Goal: Transaction & Acquisition: Obtain resource

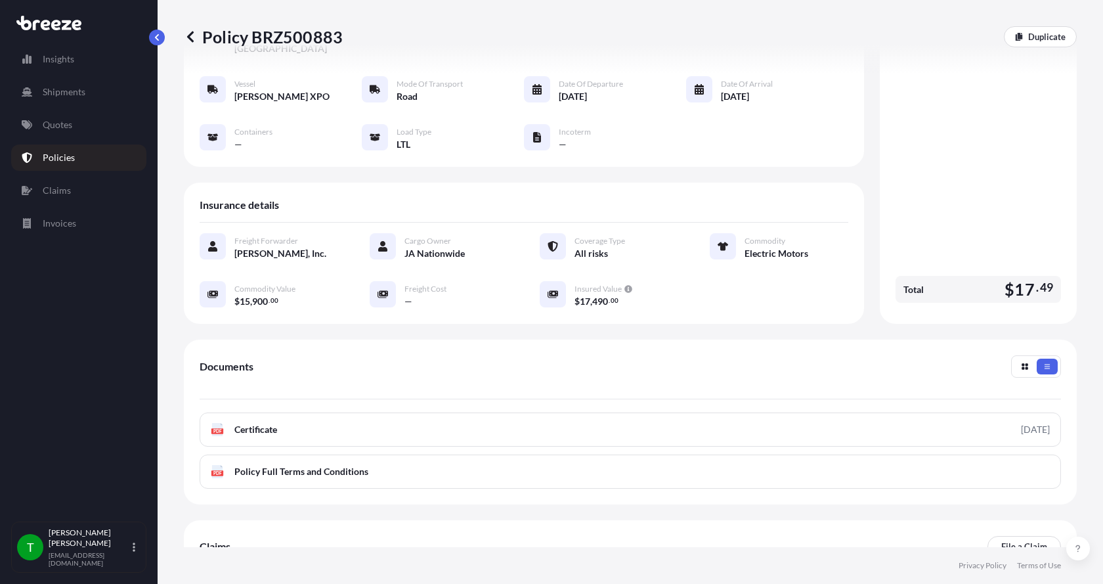
scroll to position [131, 0]
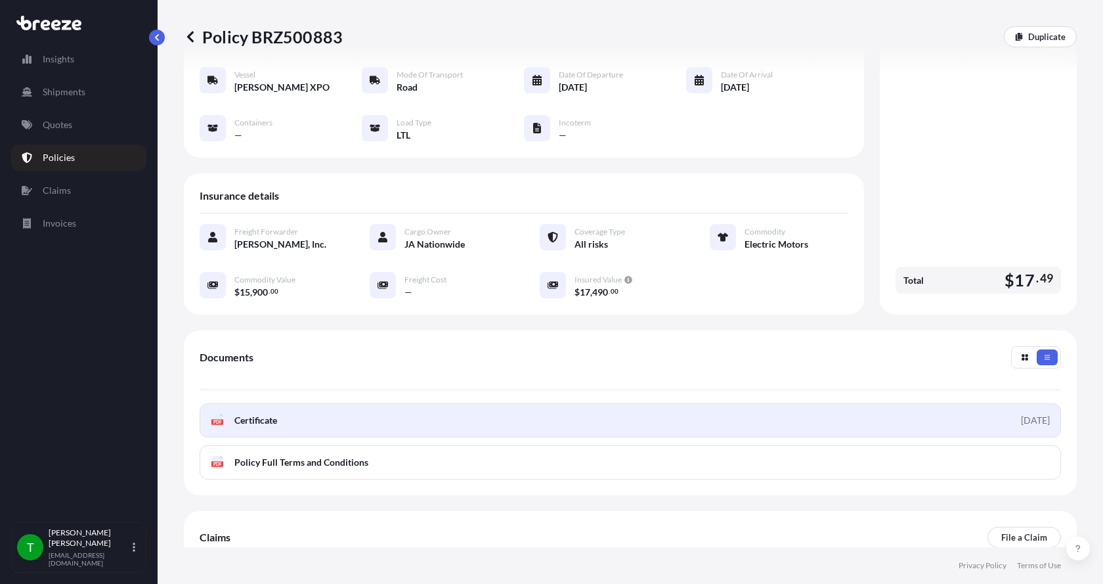
click at [211, 414] on icon "PDF" at bounding box center [217, 420] width 13 height 13
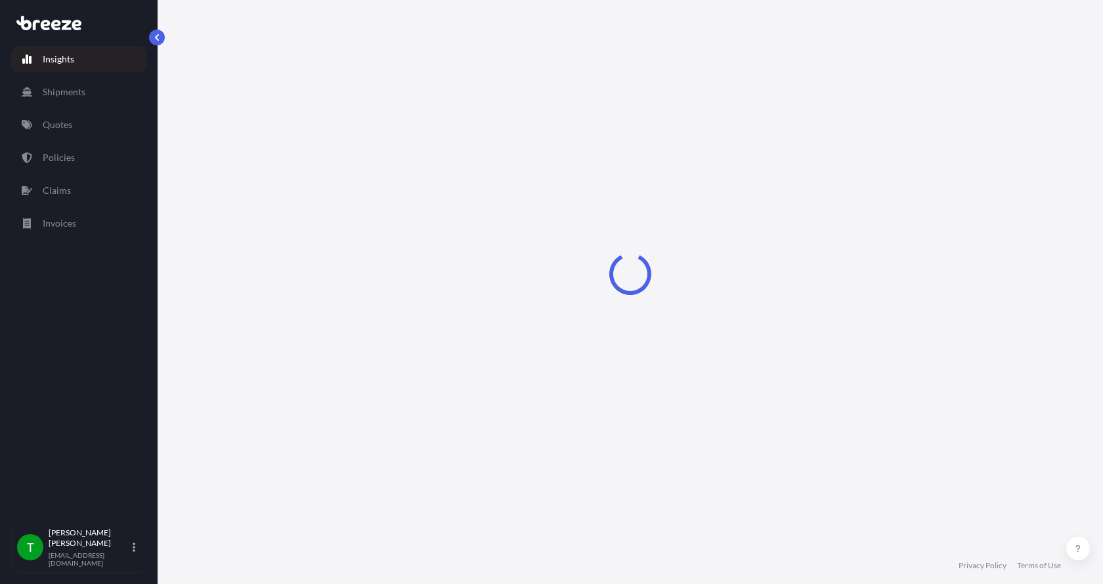
select select "2025"
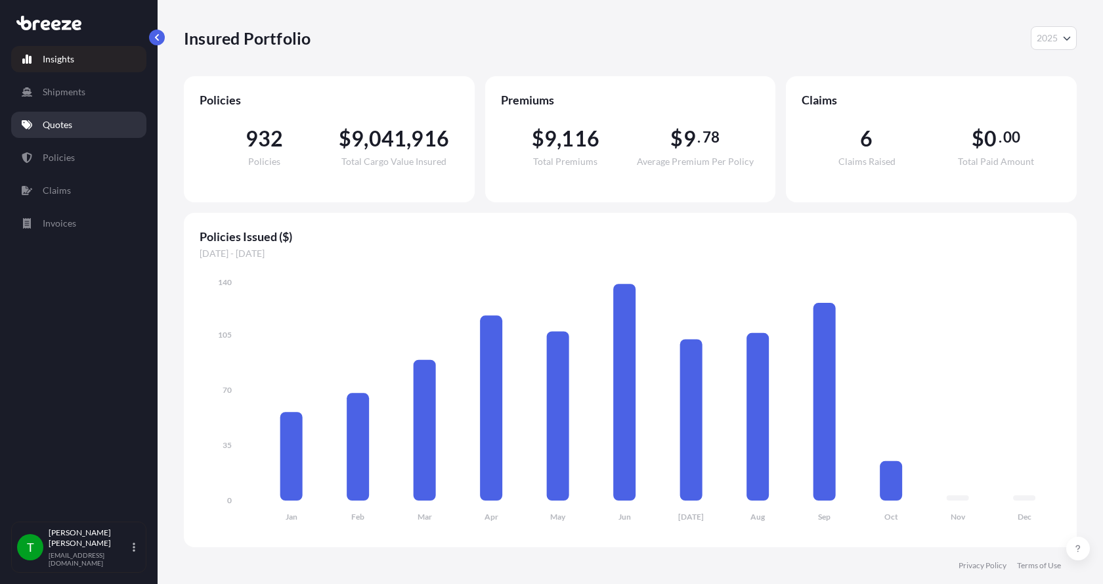
click at [53, 121] on p "Quotes" at bounding box center [58, 124] width 30 height 13
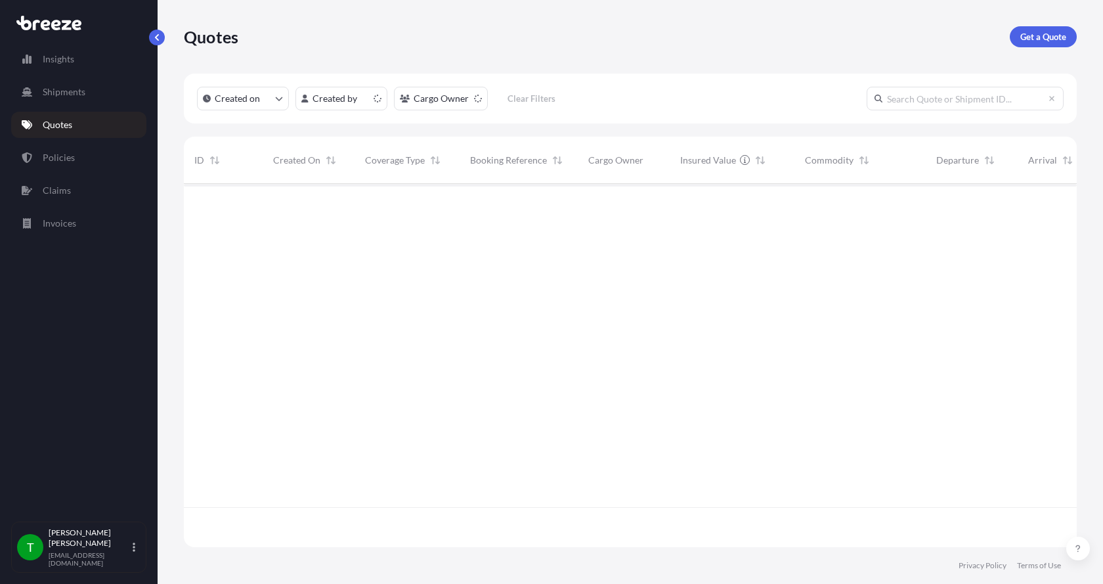
scroll to position [360, 883]
click at [1063, 39] on p "Get a Quote" at bounding box center [1043, 36] width 46 height 13
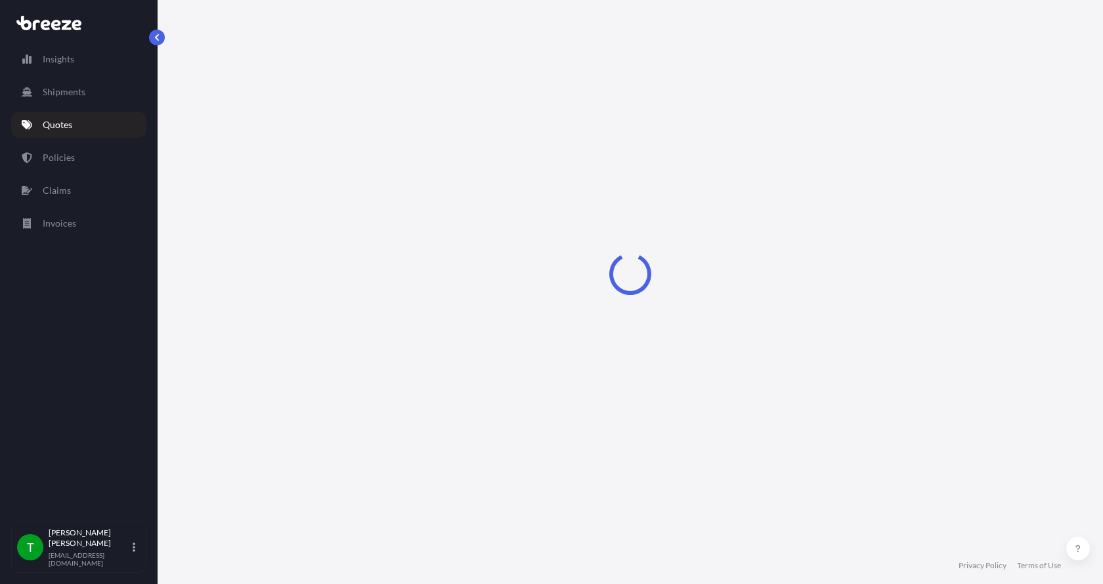
select select "Sea"
select select "1"
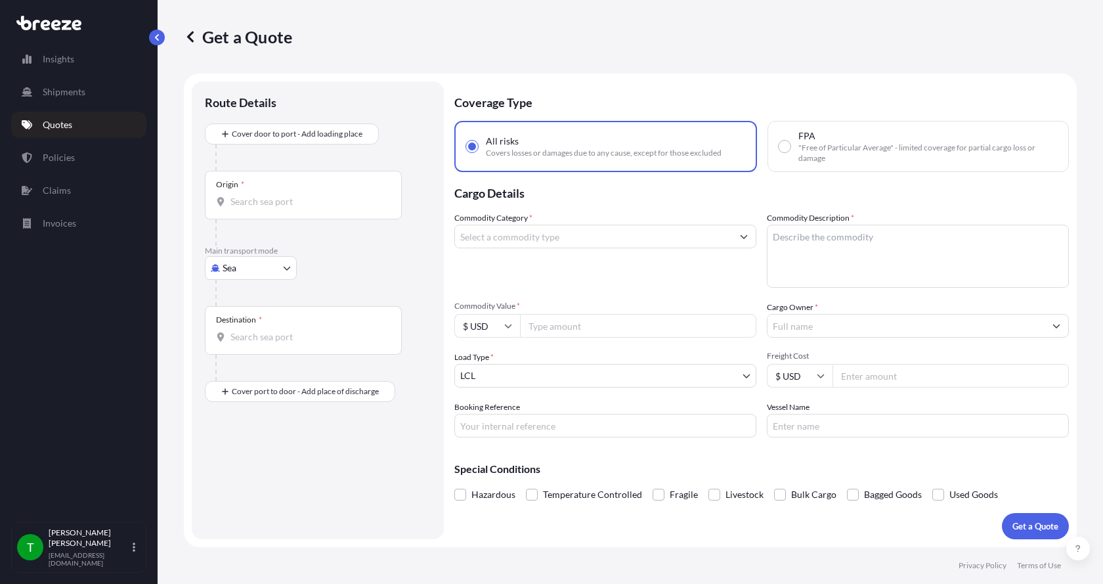
click at [250, 276] on body "Insights Shipments Quotes Policies Claims Invoices T [PERSON_NAME] [EMAIL_ADDRE…" at bounding box center [551, 292] width 1103 height 584
click at [244, 349] on span "Road" at bounding box center [240, 349] width 21 height 13
select select "Road"
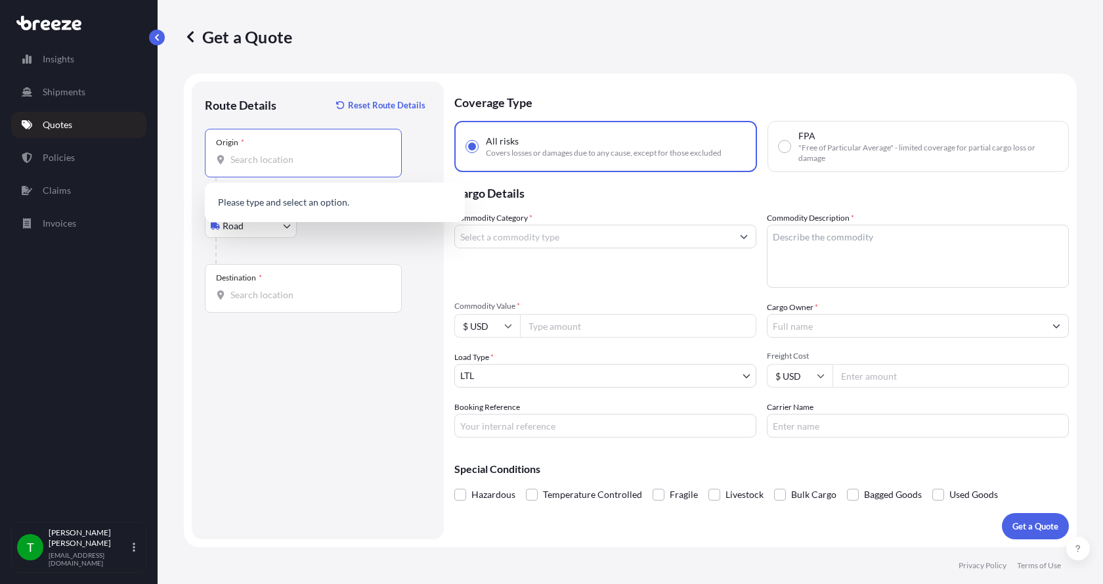
click at [250, 155] on input "Origin *" at bounding box center [307, 159] width 155 height 13
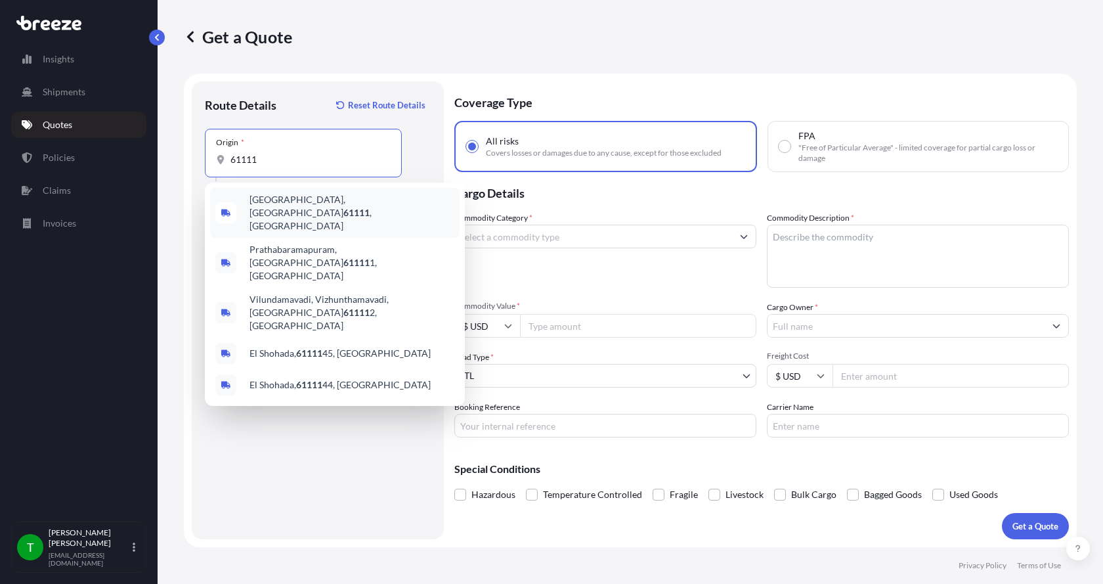
click at [269, 200] on span "[GEOGRAPHIC_DATA] , [GEOGRAPHIC_DATA]" at bounding box center [352, 212] width 205 height 39
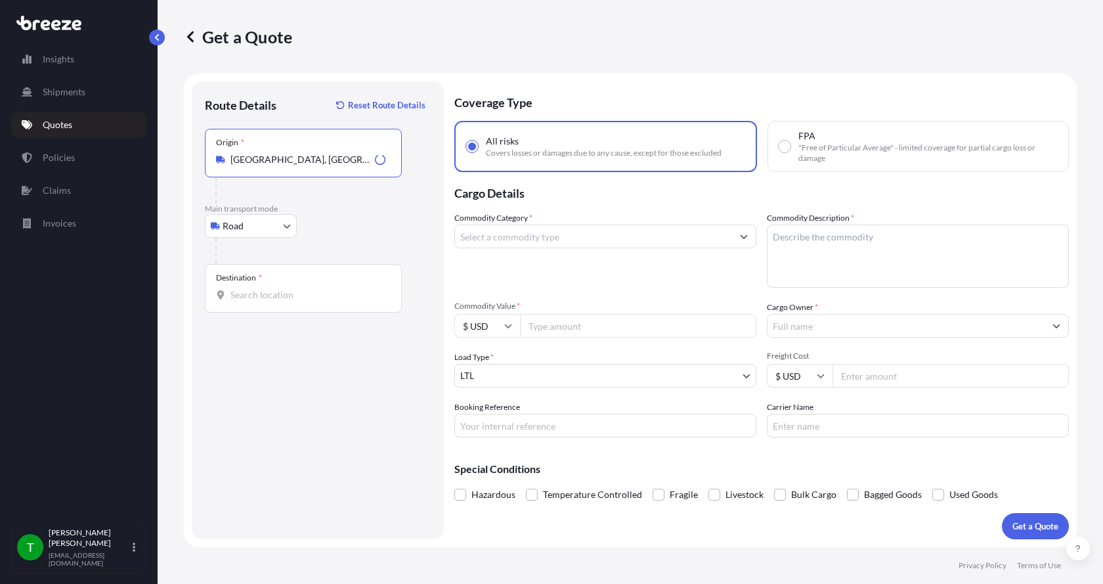
type input "[GEOGRAPHIC_DATA], [GEOGRAPHIC_DATA]"
click at [256, 292] on input "Destination *" at bounding box center [307, 294] width 155 height 13
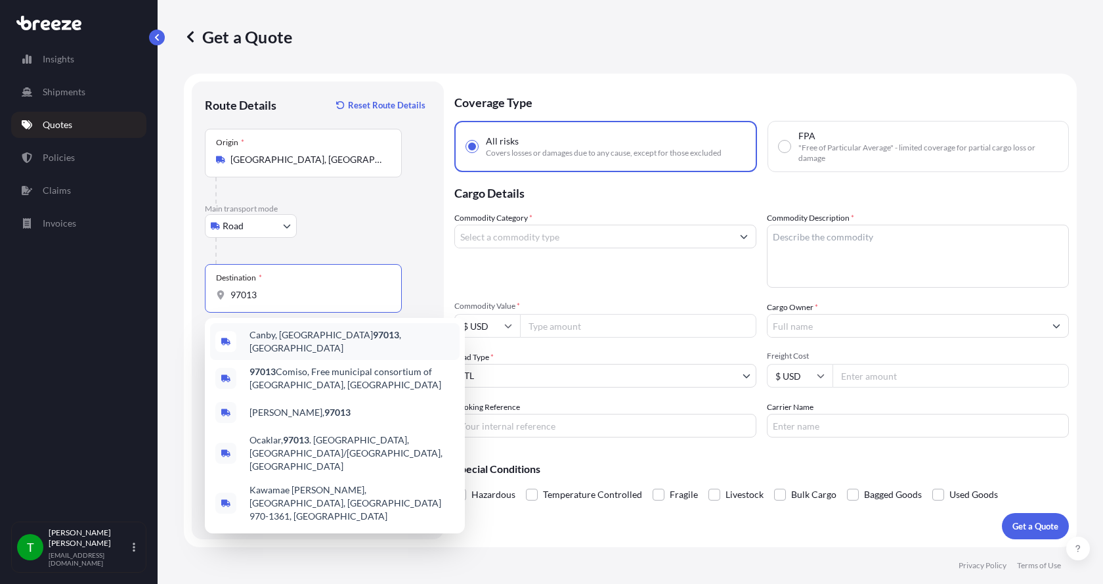
click at [259, 339] on span "Canby, OR 97013 , [GEOGRAPHIC_DATA]" at bounding box center [352, 341] width 205 height 26
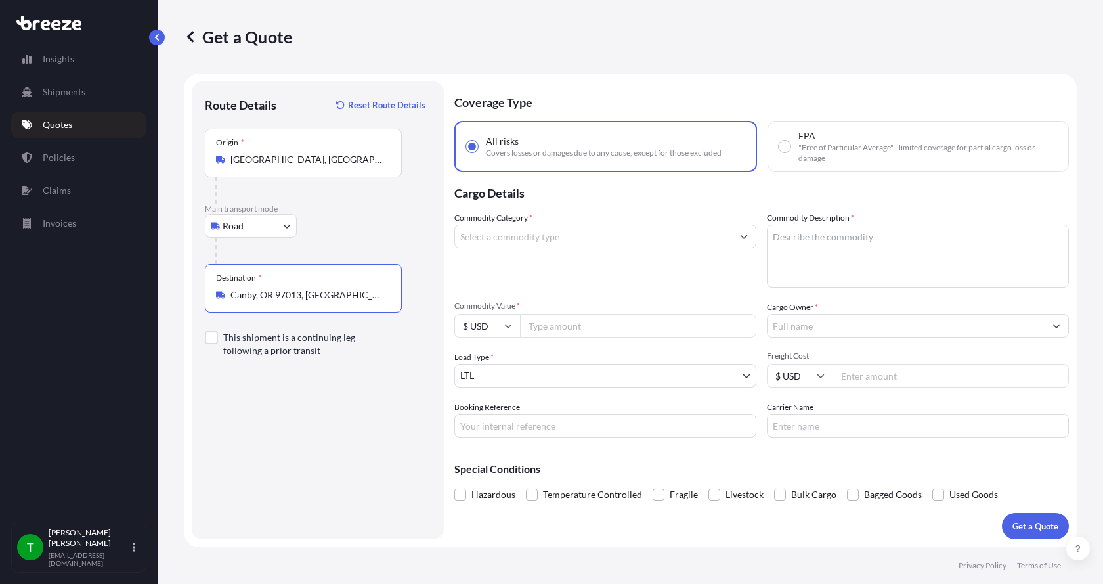
type input "Canby, OR 97013, [GEOGRAPHIC_DATA]"
click at [544, 238] on input "Commodity Category *" at bounding box center [593, 237] width 277 height 24
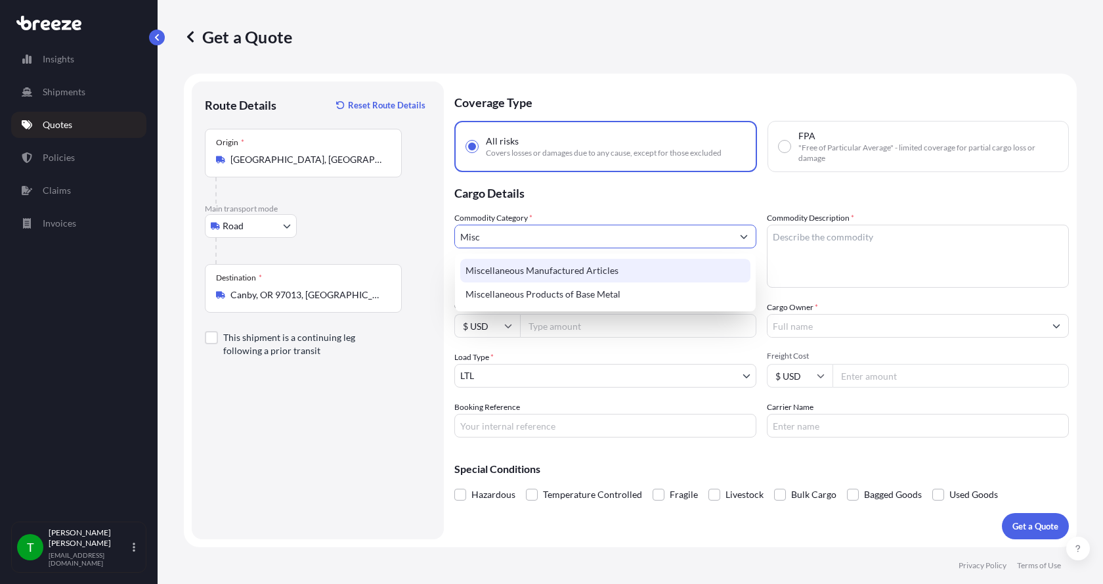
click at [543, 272] on div "Miscellaneous Manufactured Articles" at bounding box center [605, 271] width 290 height 24
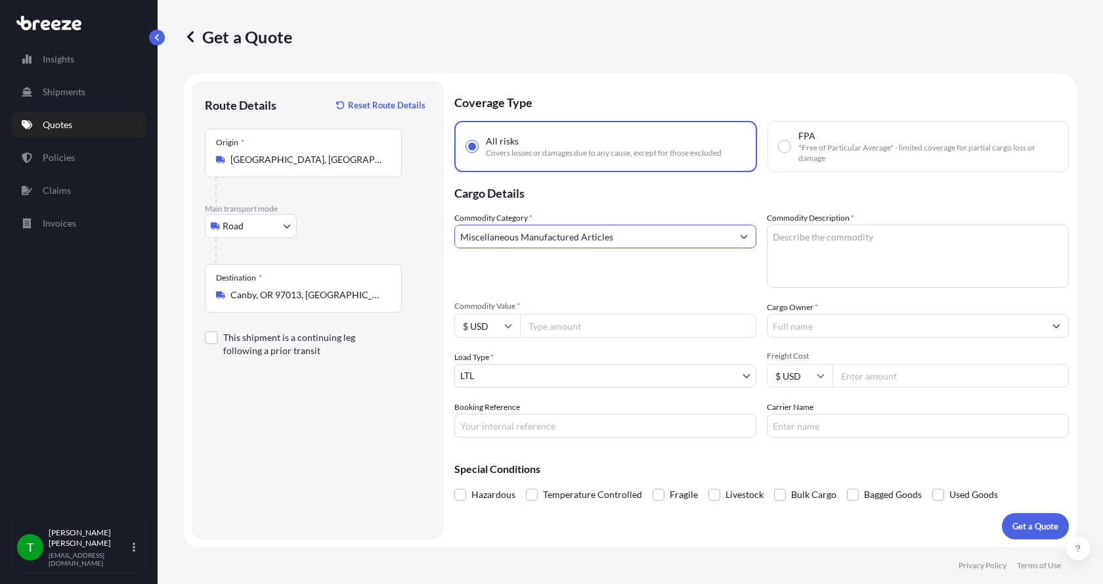
type input "Miscellaneous Manufactured Articles"
click at [788, 238] on textarea "Commodity Description *" at bounding box center [918, 256] width 302 height 63
type textarea "Parts Motor AER 40HP"
click at [548, 324] on input "Commodity Value *" at bounding box center [638, 326] width 236 height 24
click at [546, 328] on input "Commodity Value *" at bounding box center [638, 326] width 236 height 24
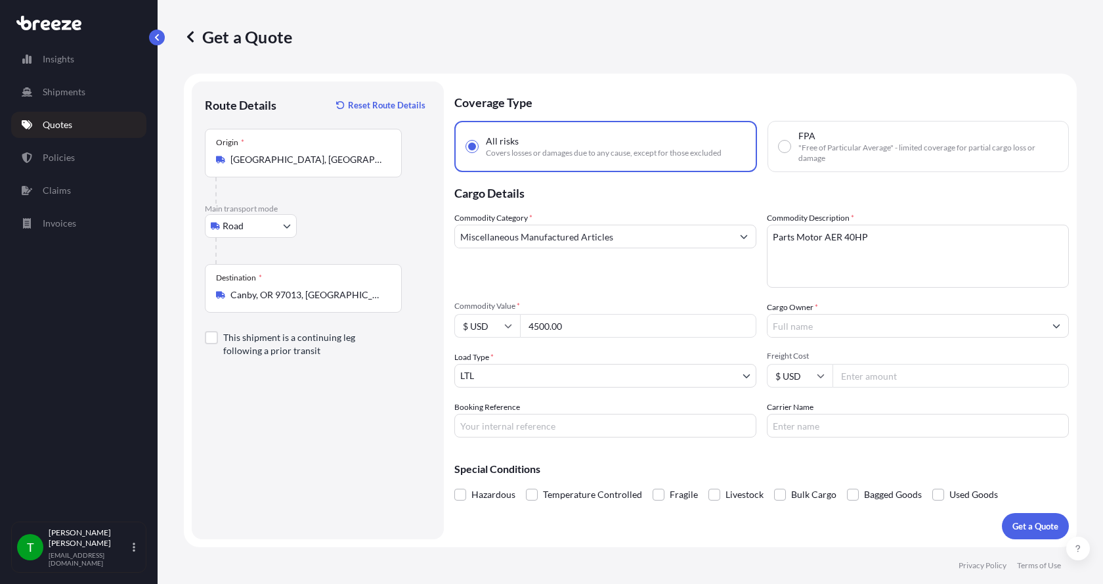
type input "4500.00"
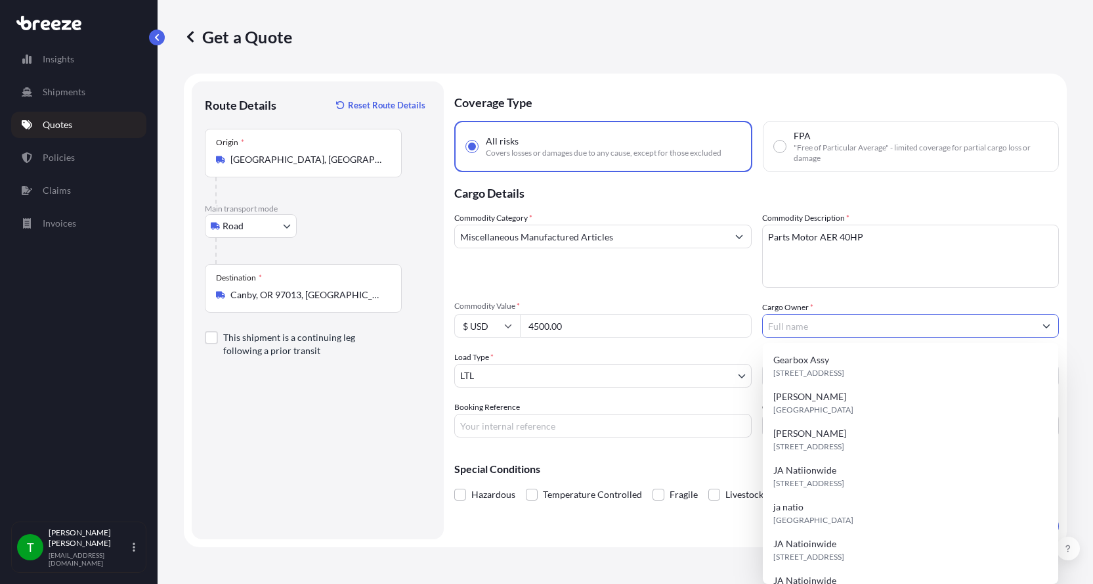
click at [787, 328] on input "Cargo Owner *" at bounding box center [899, 326] width 272 height 24
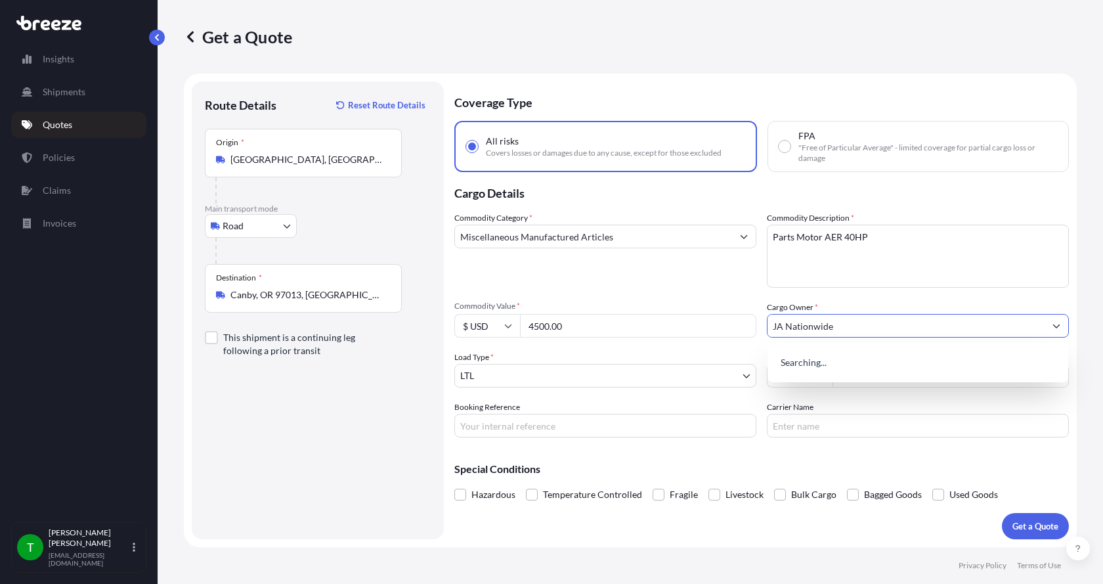
type input "JA Nationwide"
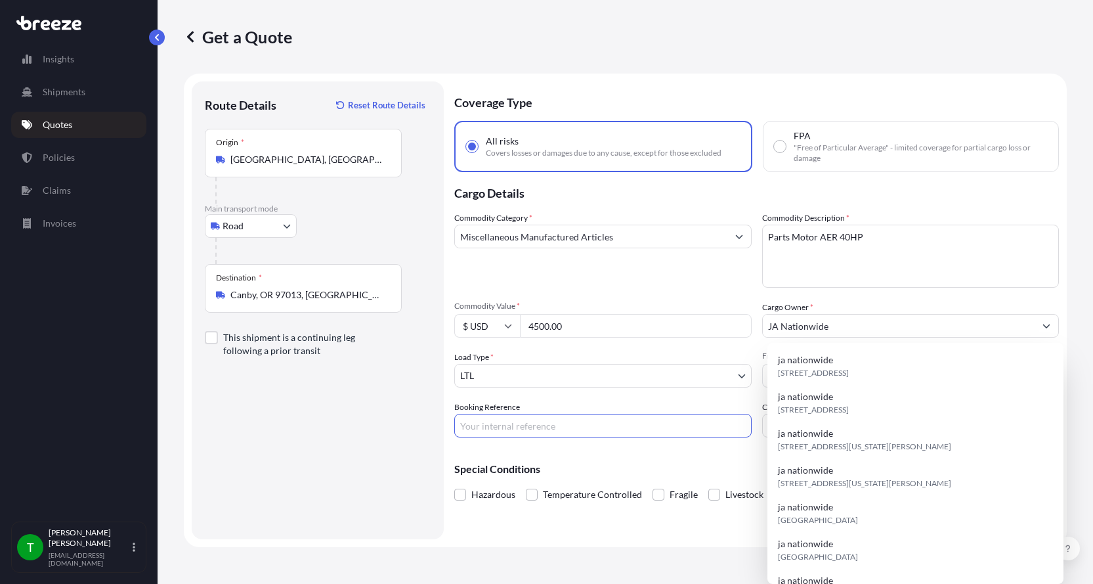
click at [531, 426] on input "Booking Reference" at bounding box center [602, 426] width 297 height 24
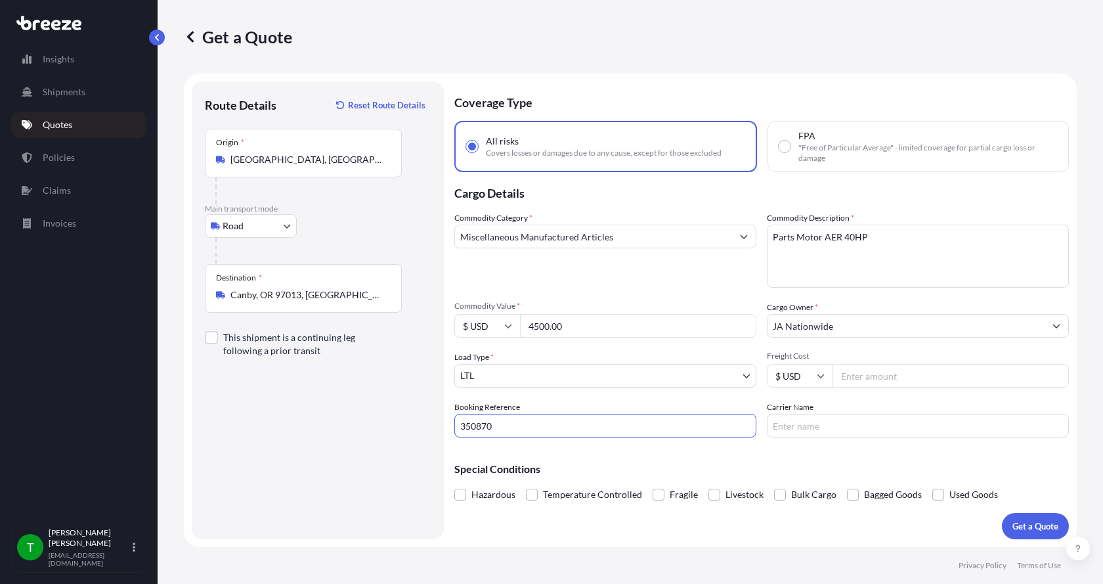
type input "350870"
click at [903, 382] on input "Freight Cost" at bounding box center [951, 376] width 236 height 24
type input "410.00"
click at [856, 424] on input "Carrier Name" at bounding box center [918, 426] width 302 height 24
type input "Roadrunner"
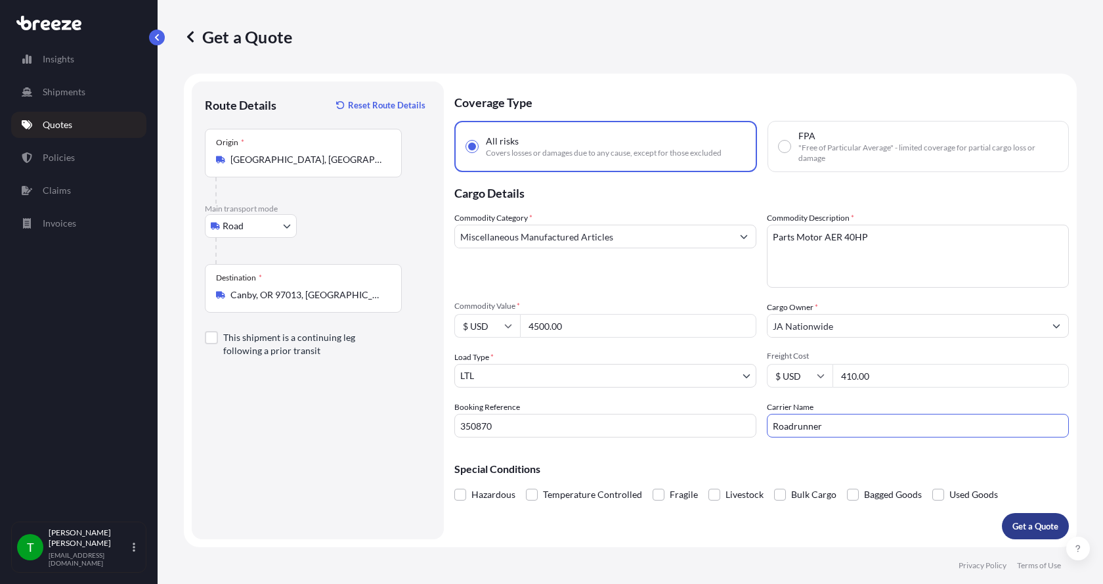
click at [999, 511] on div "Coverage Type All risks Covers losses or damages due to any cause, except for t…" at bounding box center [761, 310] width 615 height 458
click at [1022, 519] on p "Get a Quote" at bounding box center [1035, 525] width 46 height 13
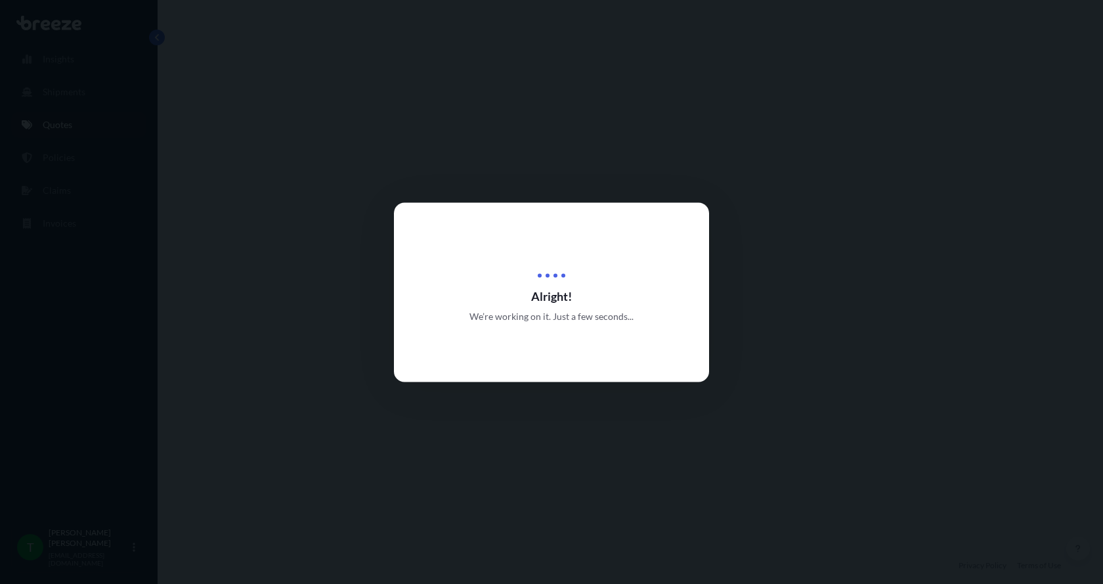
select select "Road"
select select "1"
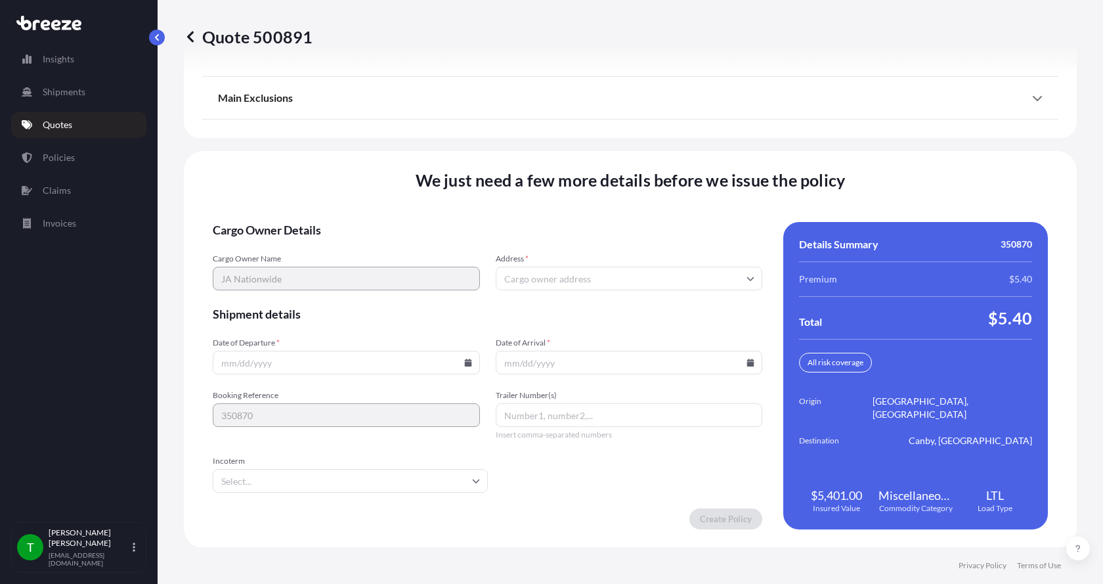
scroll to position [1728, 0]
click at [541, 274] on input "Address *" at bounding box center [629, 278] width 267 height 24
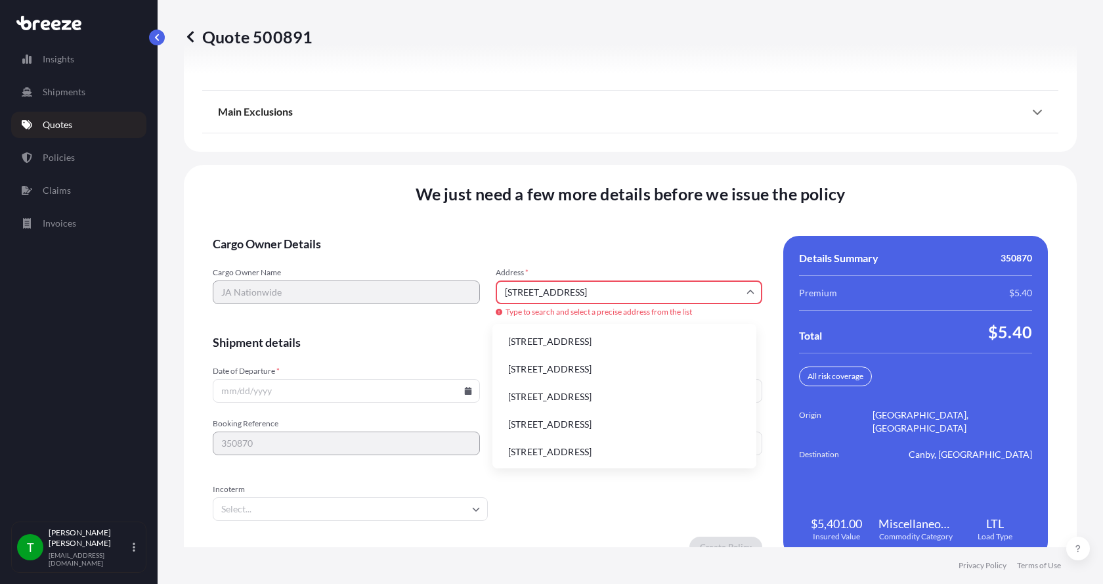
click at [532, 337] on li "6306 N Alpine Rd, Loves Park, IL, USA" at bounding box center [624, 341] width 253 height 25
type input "6306 N Alpine Rd, Loves Park, IL 61111, USA"
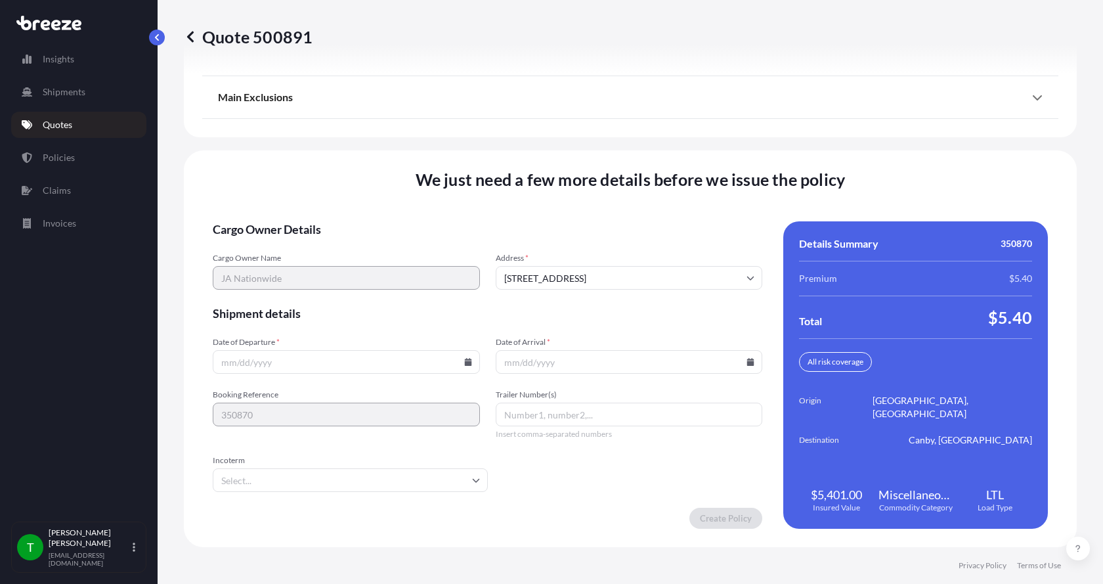
click at [464, 364] on icon at bounding box center [467, 362] width 7 height 8
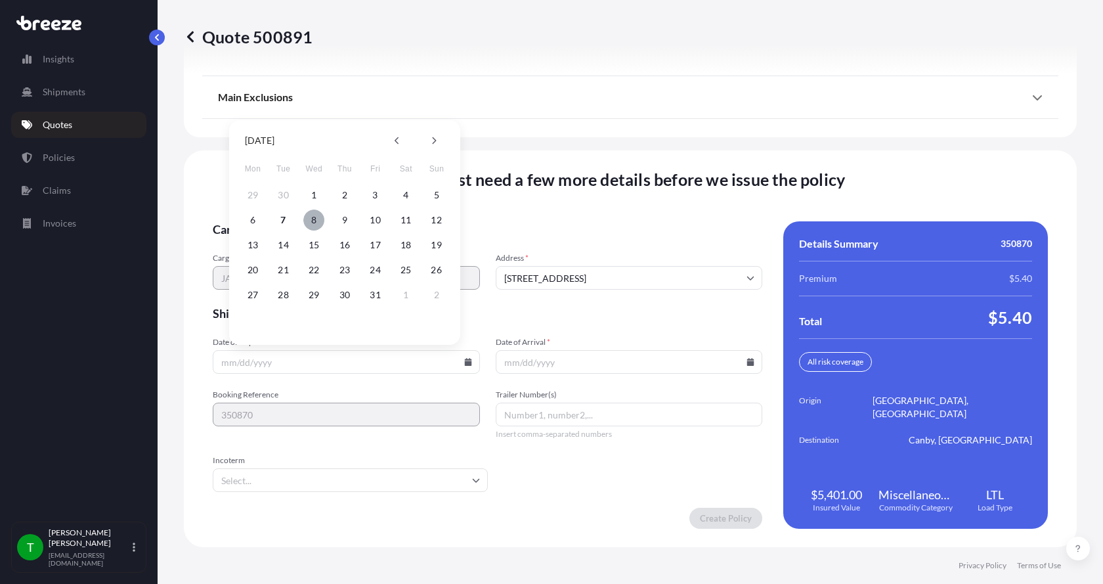
click at [311, 220] on button "8" at bounding box center [313, 219] width 21 height 21
type input "10/08/2025"
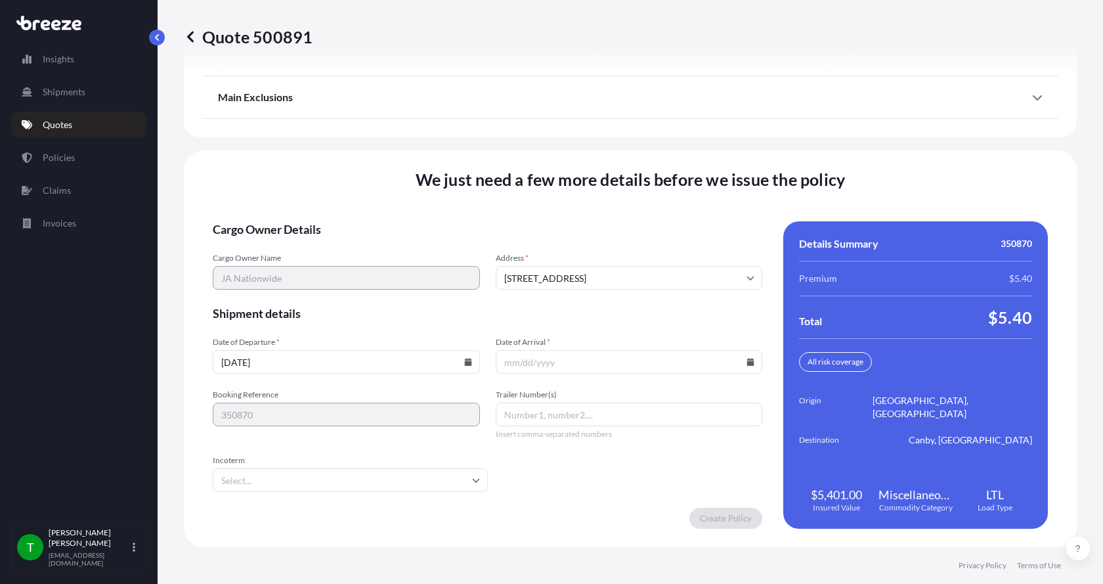
click at [747, 360] on icon at bounding box center [750, 362] width 7 height 8
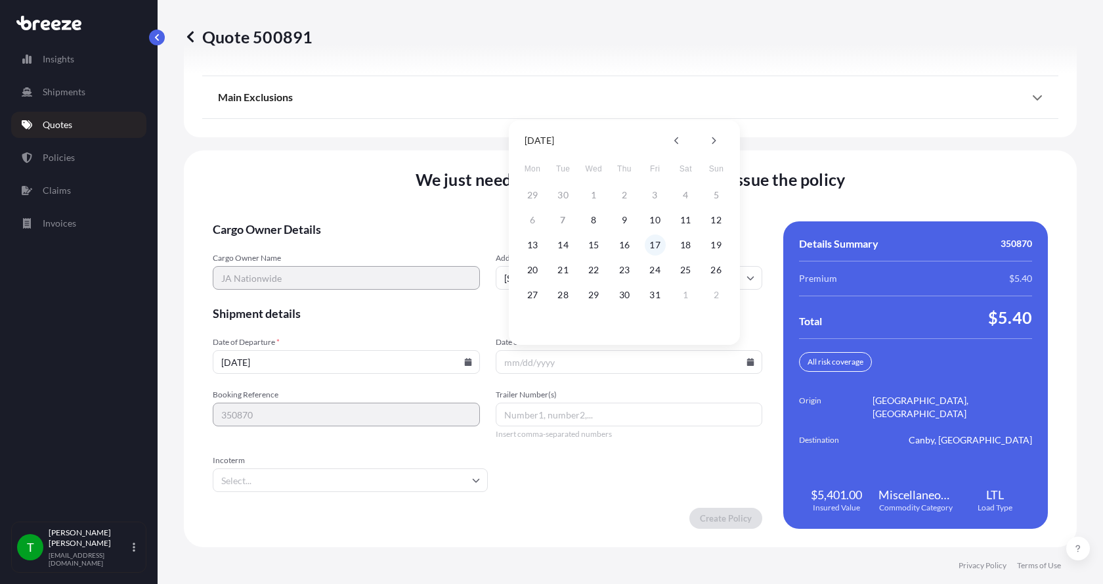
click at [655, 246] on button "17" at bounding box center [655, 244] width 21 height 21
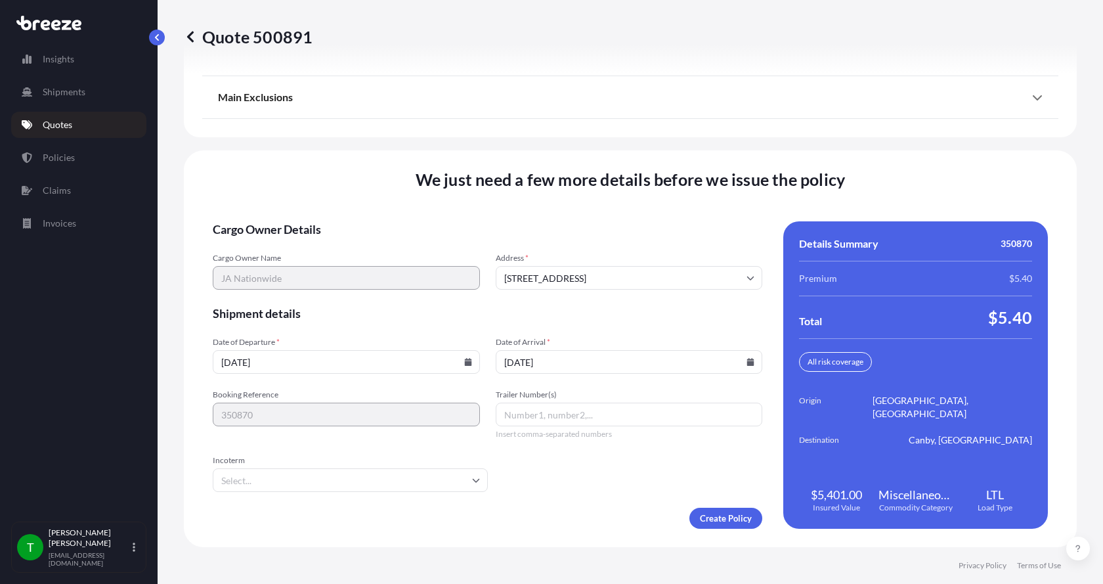
type input "10/17/2025"
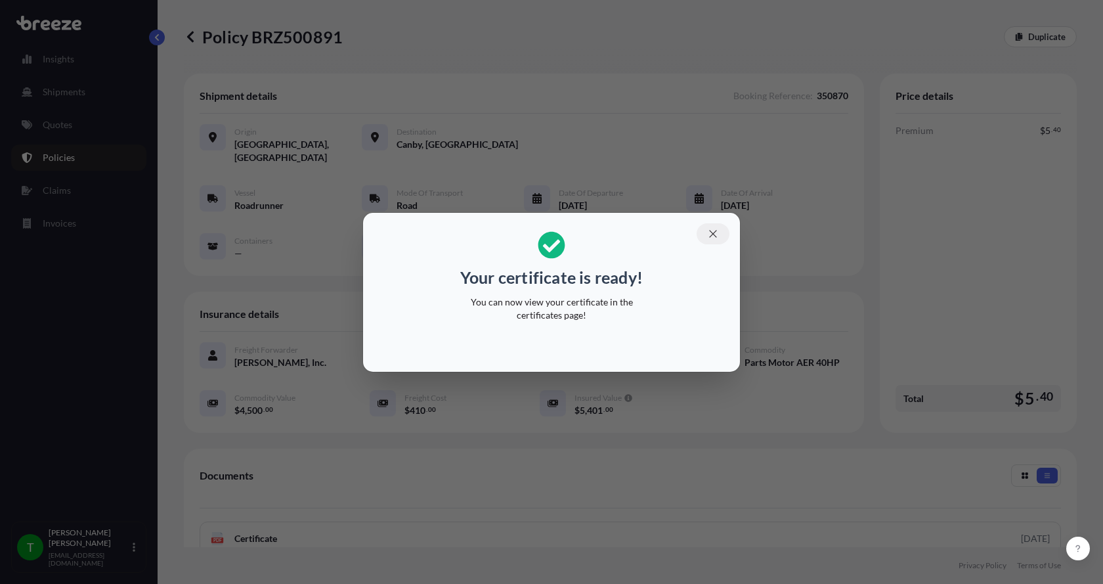
click at [716, 228] on icon "button" at bounding box center [713, 234] width 12 height 12
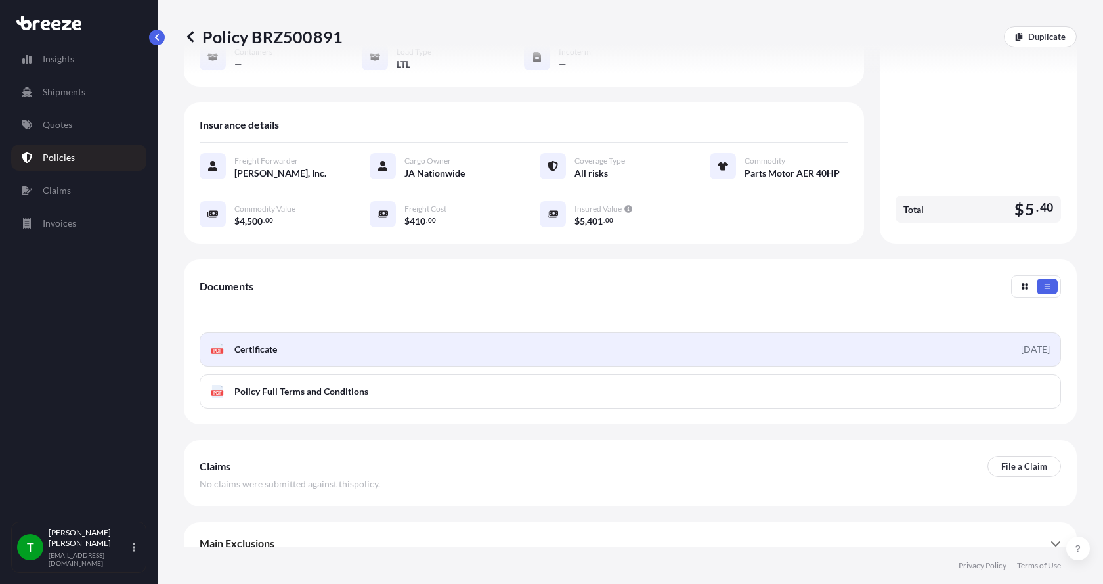
scroll to position [193, 0]
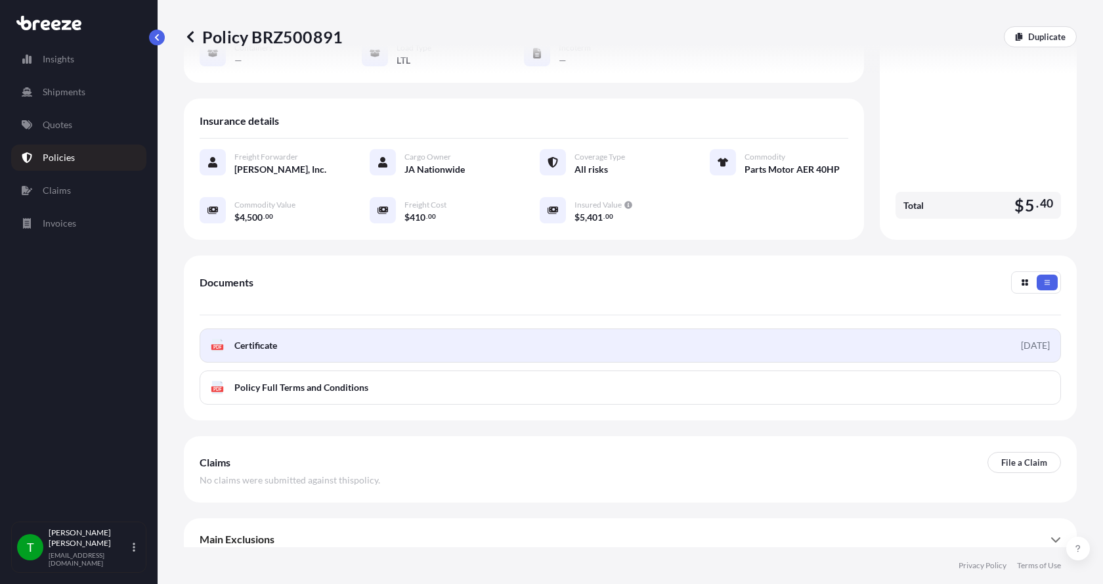
click at [236, 343] on link "PDF Certificate [DATE]" at bounding box center [630, 345] width 861 height 34
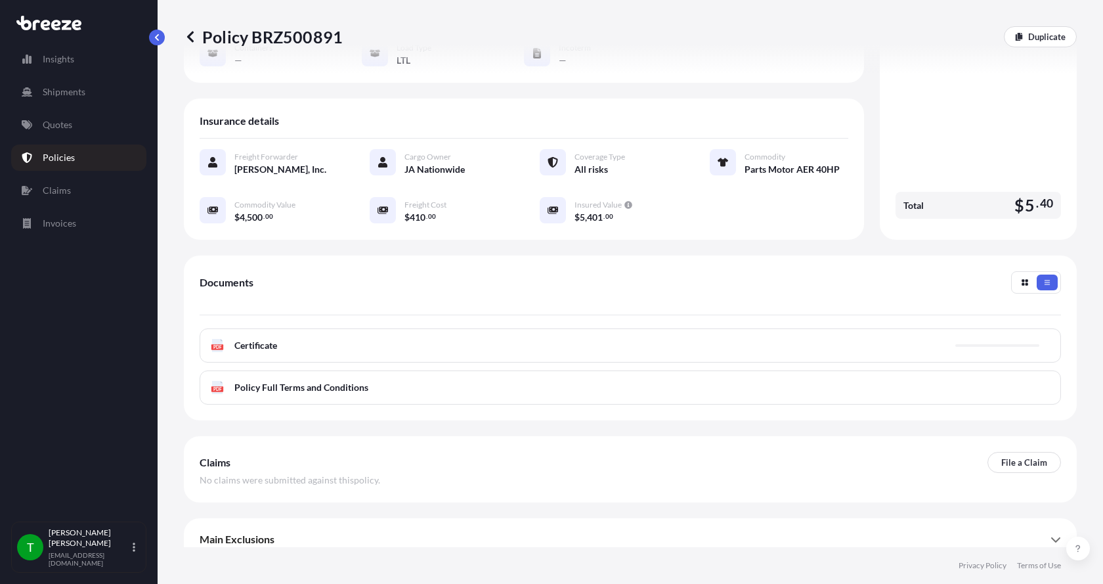
click at [274, 339] on span "Certificate" at bounding box center [255, 345] width 43 height 13
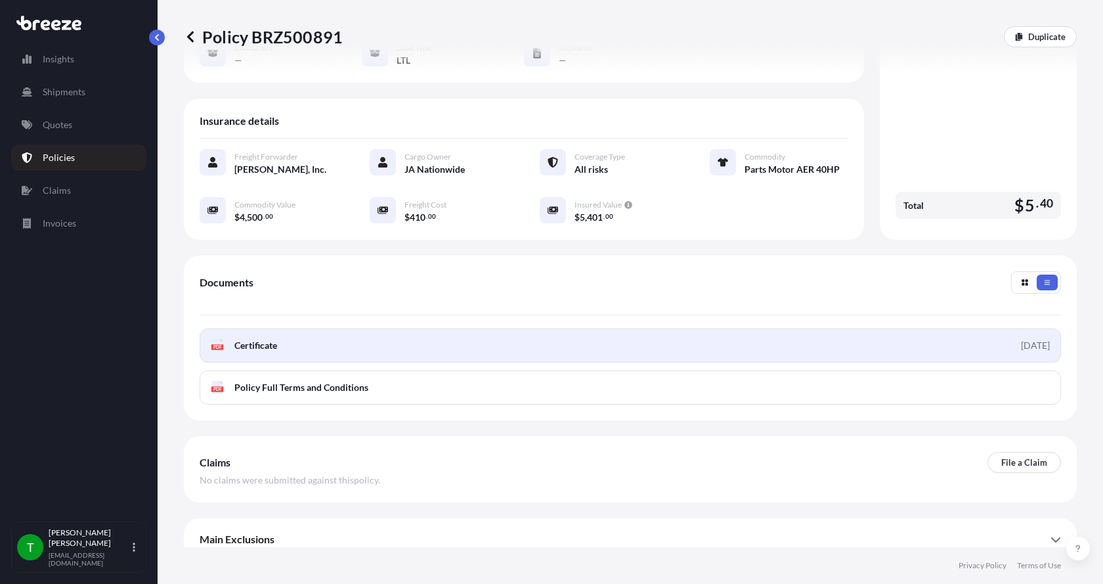
click at [222, 344] on rect at bounding box center [217, 346] width 12 height 5
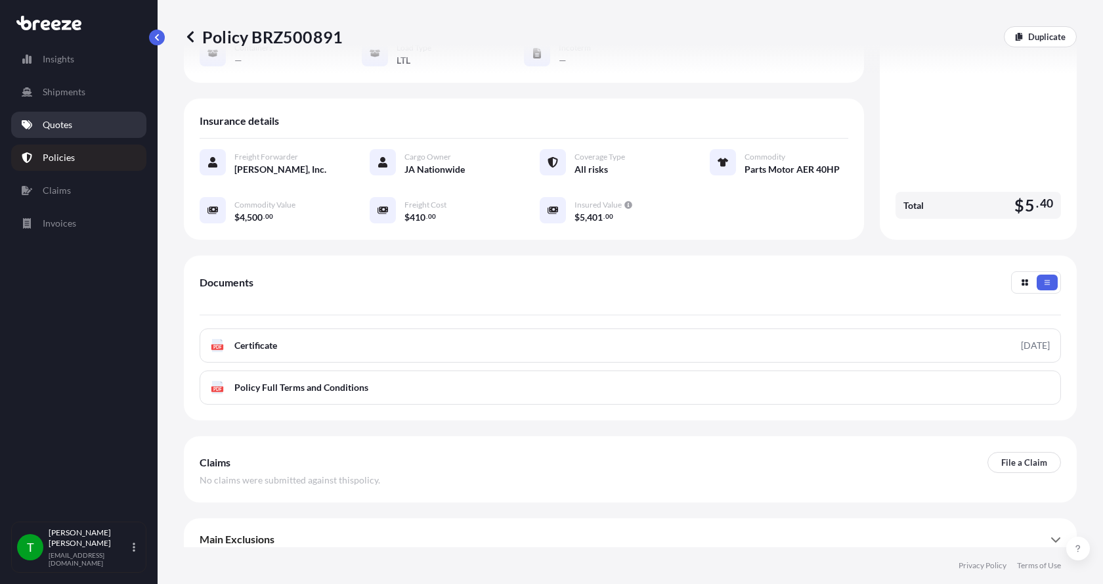
click at [61, 126] on p "Quotes" at bounding box center [58, 124] width 30 height 13
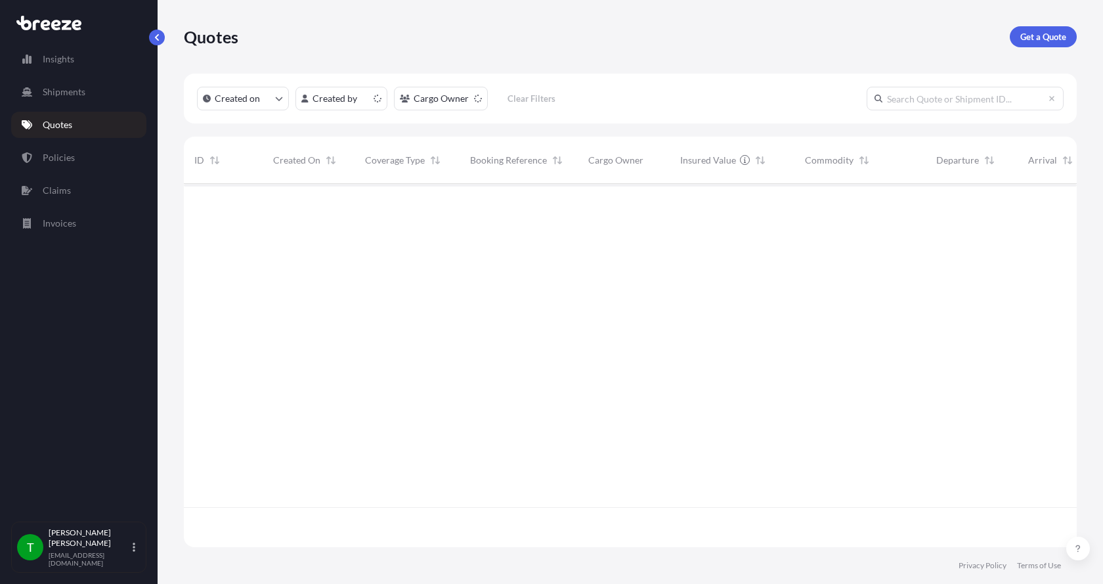
scroll to position [360, 883]
click at [1036, 30] on p "Get a Quote" at bounding box center [1043, 36] width 46 height 13
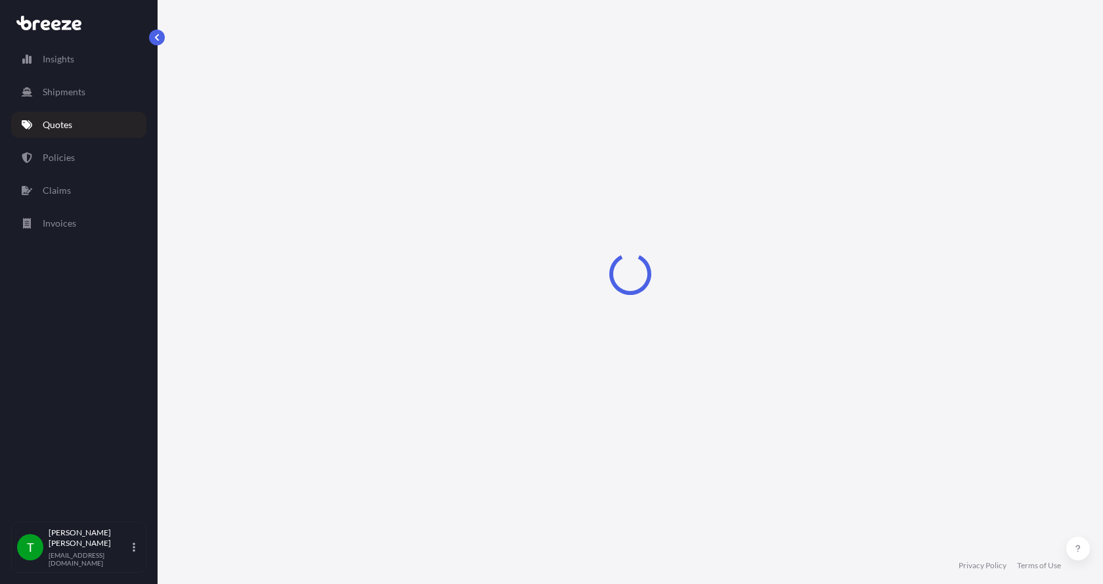
select select "Sea"
select select "1"
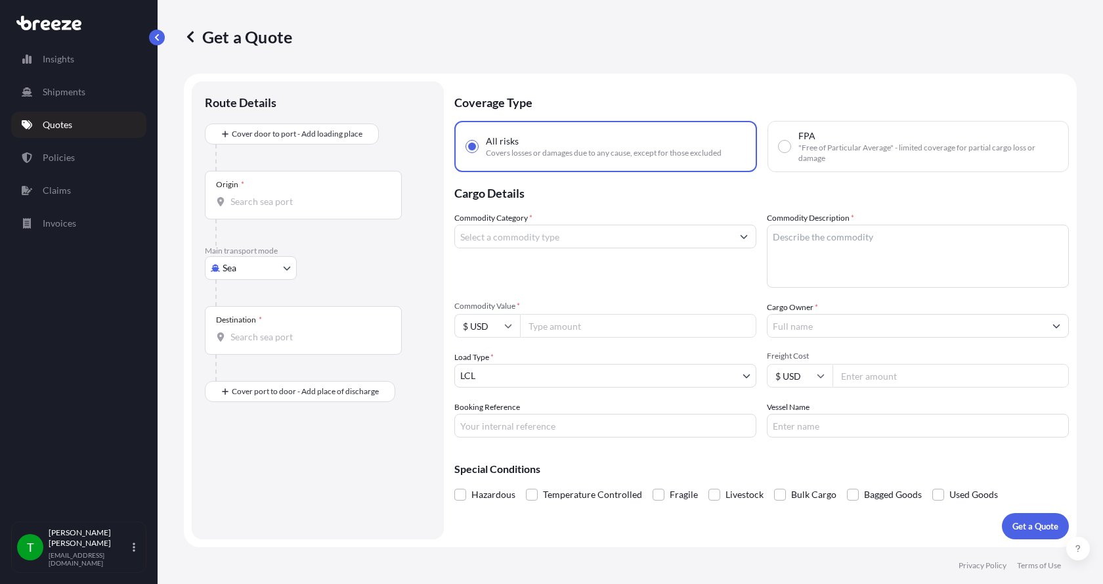
click at [226, 272] on body "Insights Shipments Quotes Policies Claims Invoices T Tim Gieseke tgieseke@jafra…" at bounding box center [551, 292] width 1103 height 584
click at [239, 355] on span "Road" at bounding box center [240, 349] width 21 height 13
select select "Road"
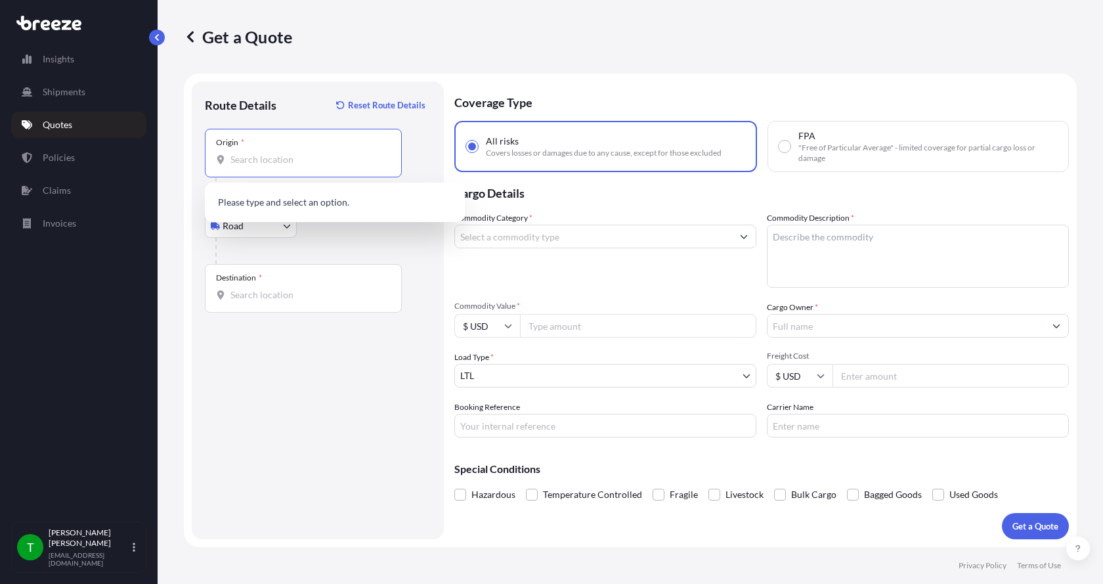
click at [264, 157] on input "Origin *" at bounding box center [307, 159] width 155 height 13
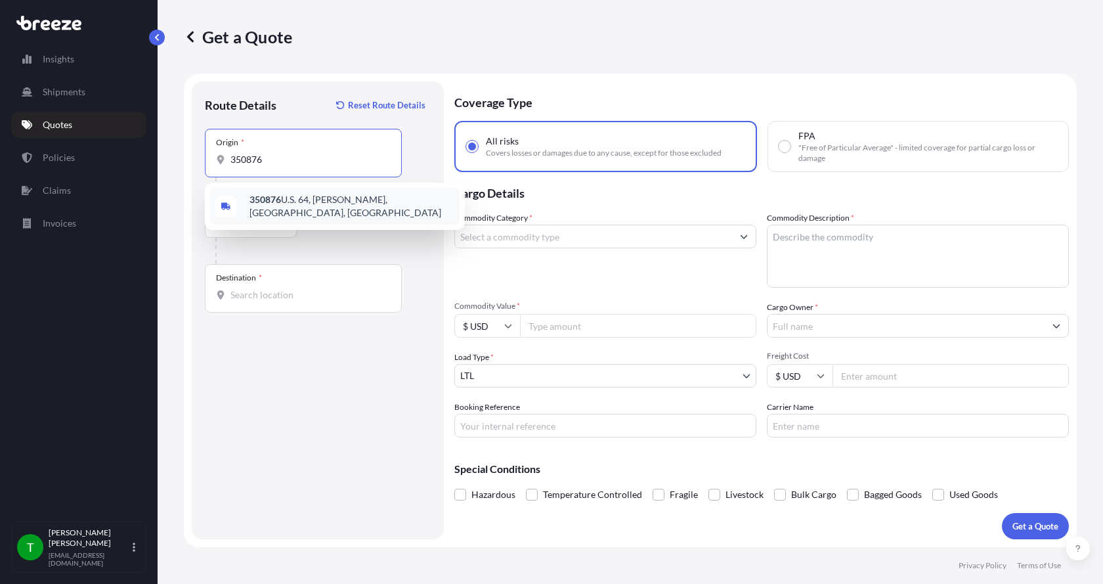
drag, startPoint x: 244, startPoint y: 162, endPoint x: 234, endPoint y: 162, distance: 10.5
click at [234, 162] on input "350876" at bounding box center [307, 159] width 155 height 13
click at [258, 155] on input "350876" at bounding box center [307, 159] width 155 height 13
drag, startPoint x: 272, startPoint y: 158, endPoint x: 222, endPoint y: 162, distance: 50.1
click at [222, 162] on div "350876" at bounding box center [303, 159] width 175 height 13
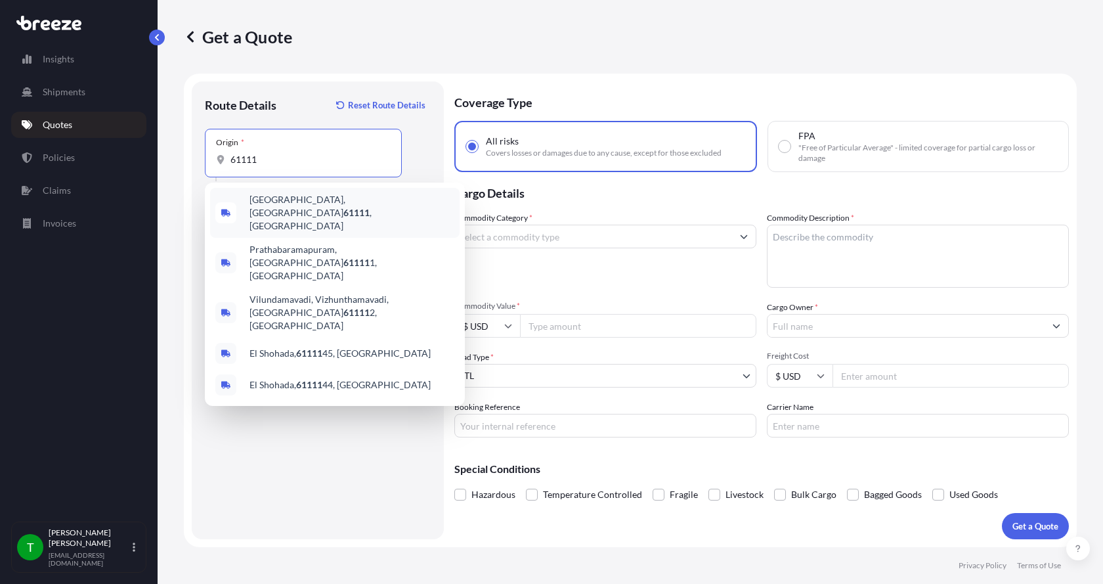
click at [262, 206] on span "Loves Park, IL 61111 , USA" at bounding box center [352, 212] width 205 height 39
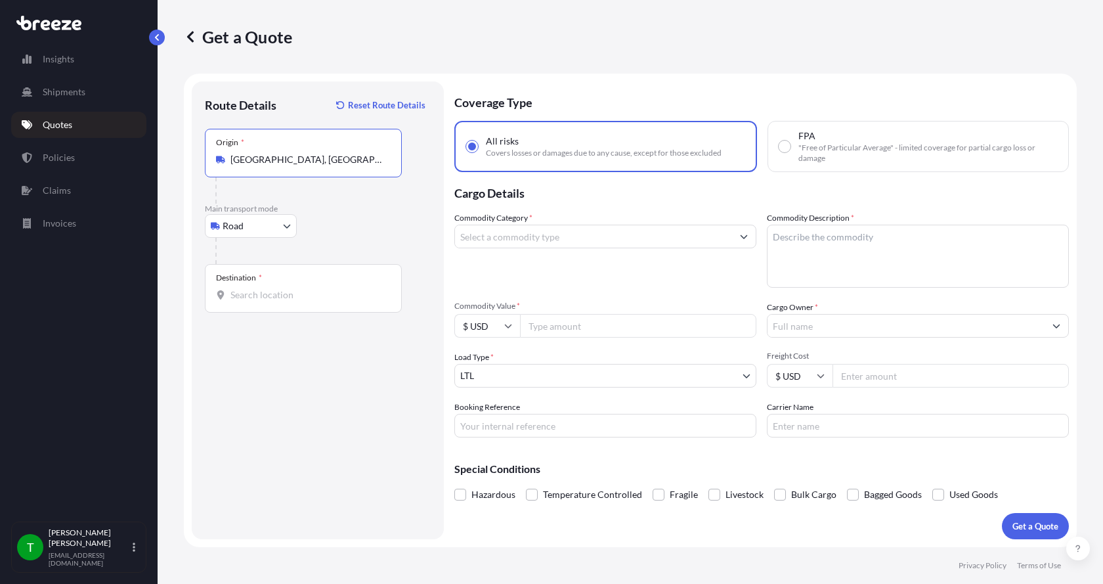
type input "Loves Park, IL 61111, USA"
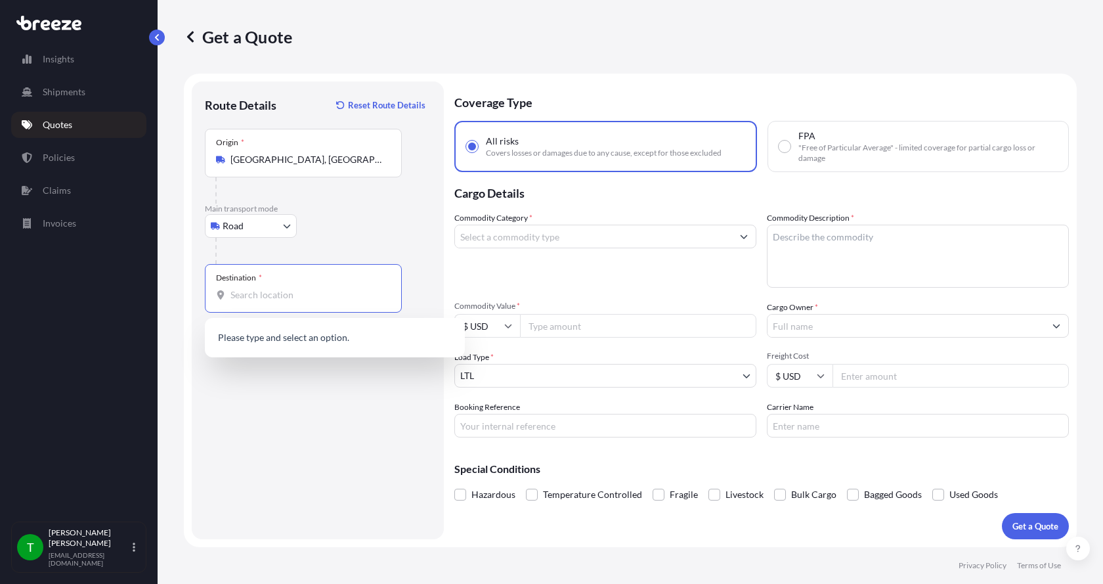
click at [249, 290] on input "Destination *" at bounding box center [307, 294] width 155 height 13
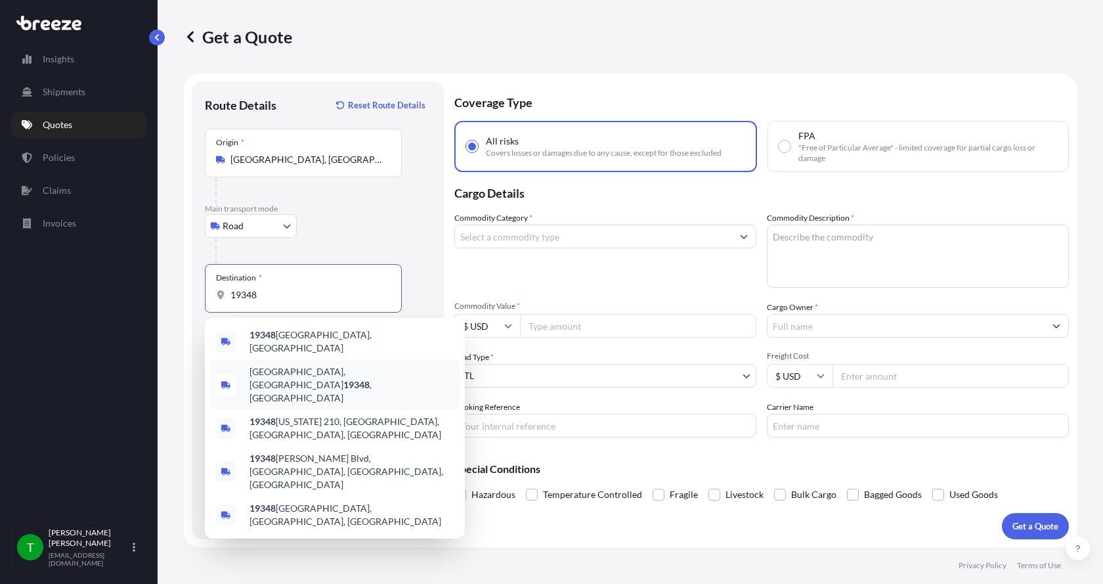
click at [259, 367] on span "Kennett Square, PA 19348 , USA" at bounding box center [352, 384] width 205 height 39
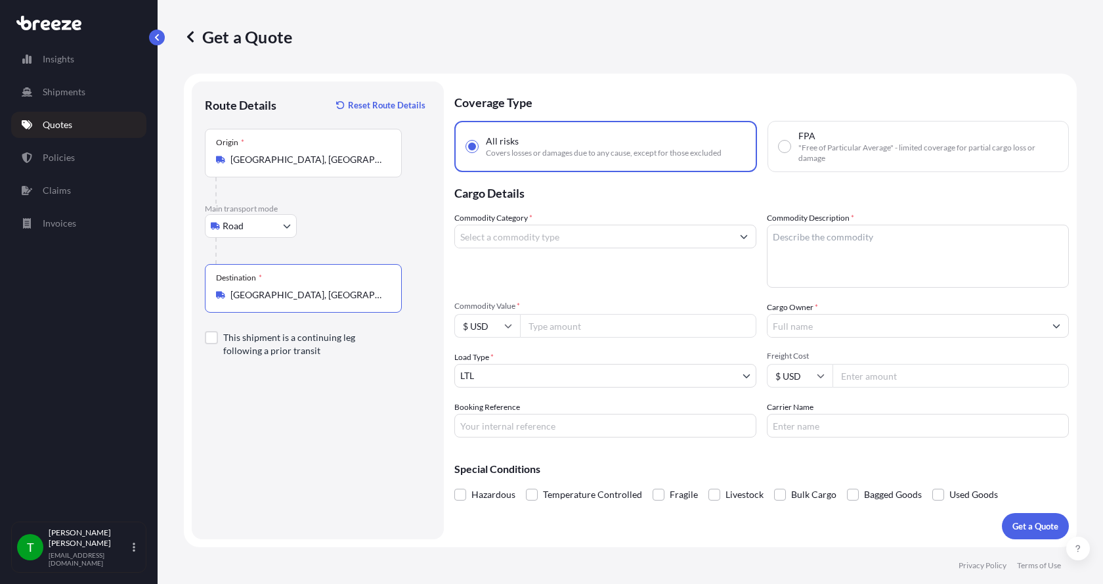
type input "Kennett Square, PA 19348, USA"
click at [533, 238] on input "Commodity Category *" at bounding box center [593, 237] width 277 height 24
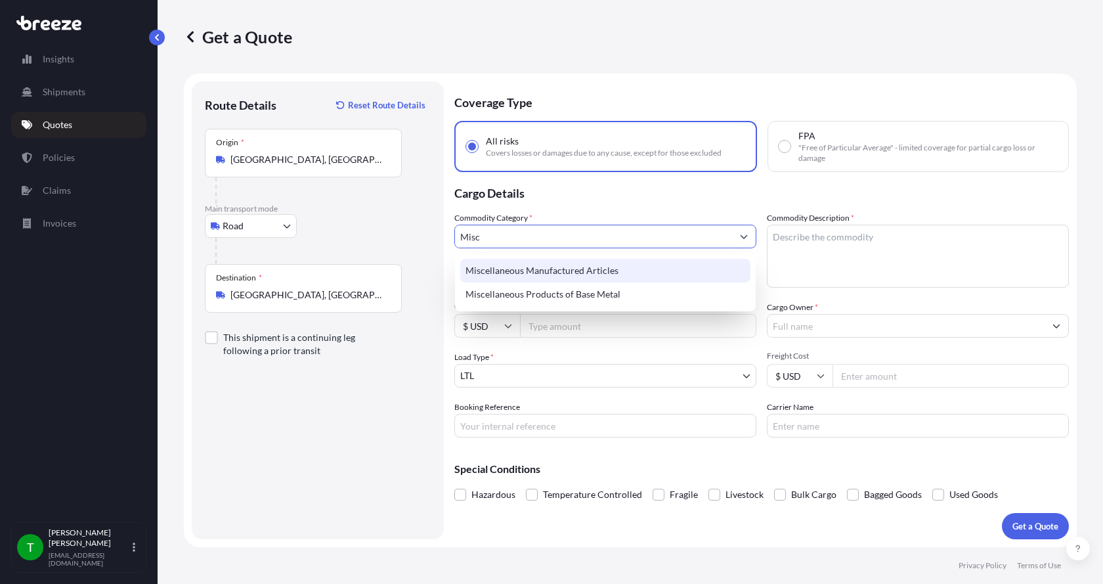
click at [528, 267] on div "Miscellaneous Manufactured Articles" at bounding box center [605, 271] width 290 height 24
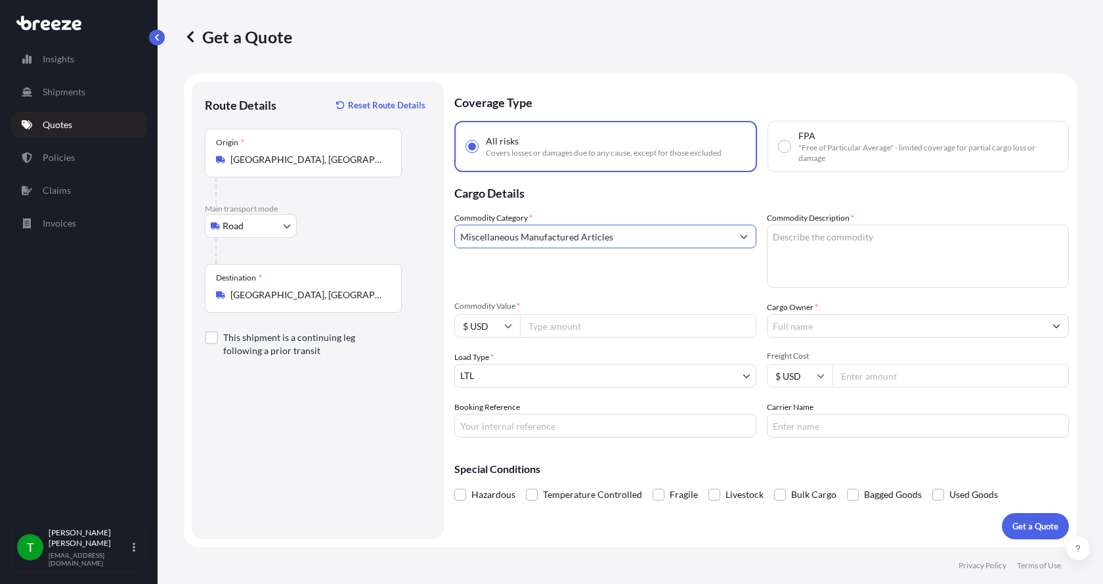
type input "Miscellaneous Manufactured Articles"
click at [810, 236] on textarea "Commodity Description *" at bounding box center [918, 256] width 302 height 63
type textarea "Parts Motor AER 20HP"
click at [607, 332] on input "Commodity Value *" at bounding box center [638, 326] width 236 height 24
type input "2500.00"
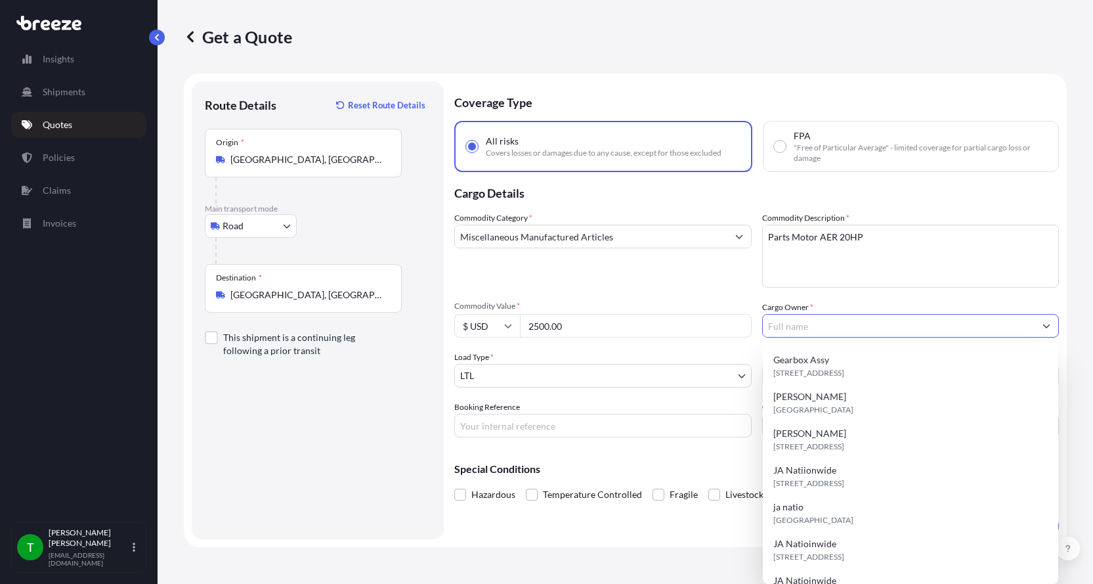
click at [831, 327] on input "Cargo Owner *" at bounding box center [899, 326] width 272 height 24
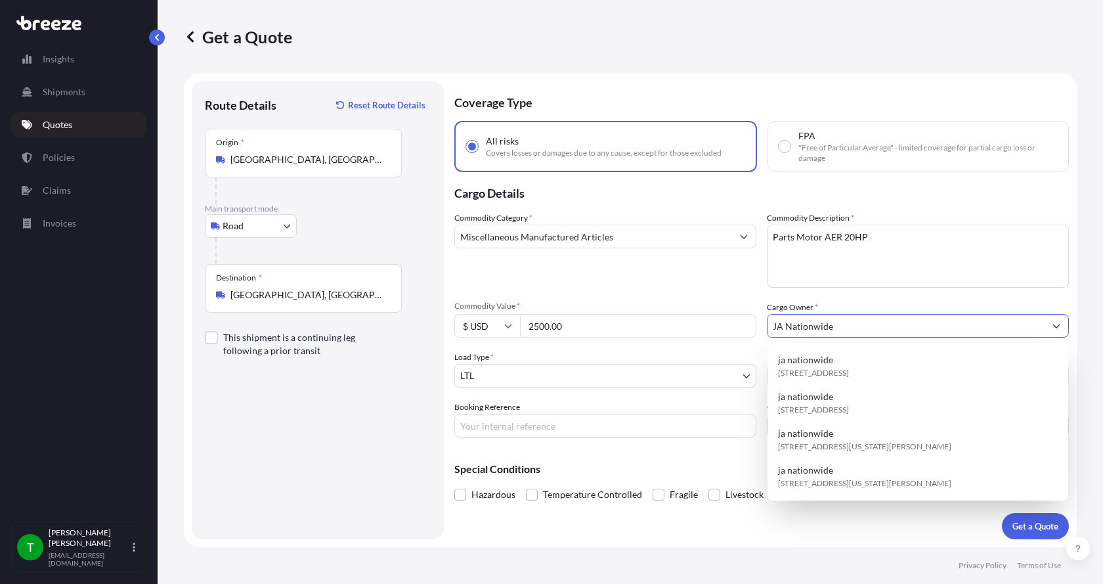
type input "JA Nationwide"
click at [530, 427] on input "Booking Reference" at bounding box center [605, 426] width 302 height 24
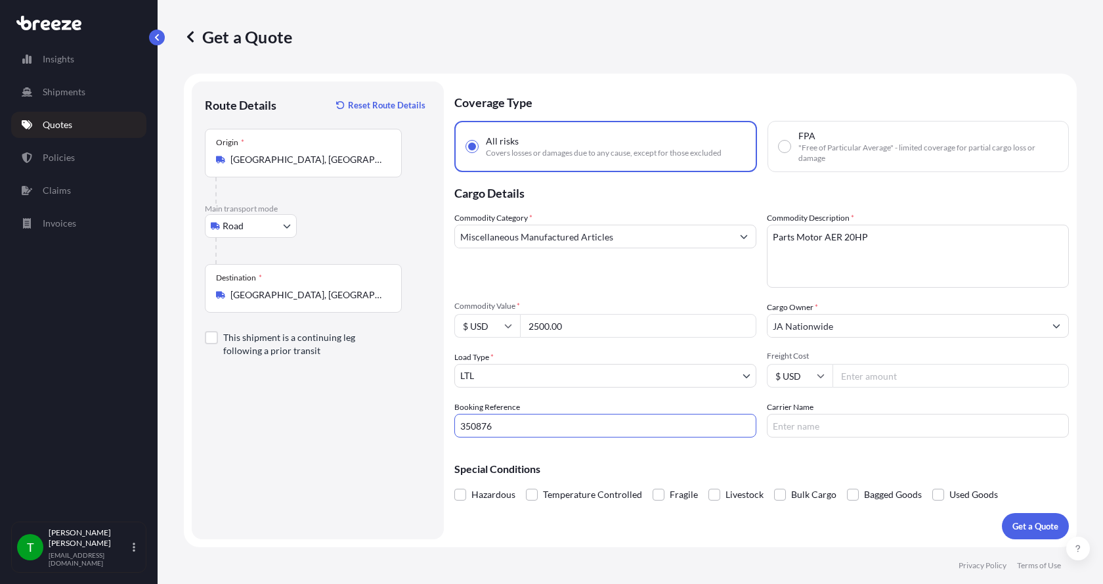
type input "350876"
click at [923, 378] on input "Freight Cost" at bounding box center [951, 376] width 236 height 24
type input "340.00"
click at [880, 421] on input "Carrier Name" at bounding box center [918, 426] width 302 height 24
type input "Dohrn"
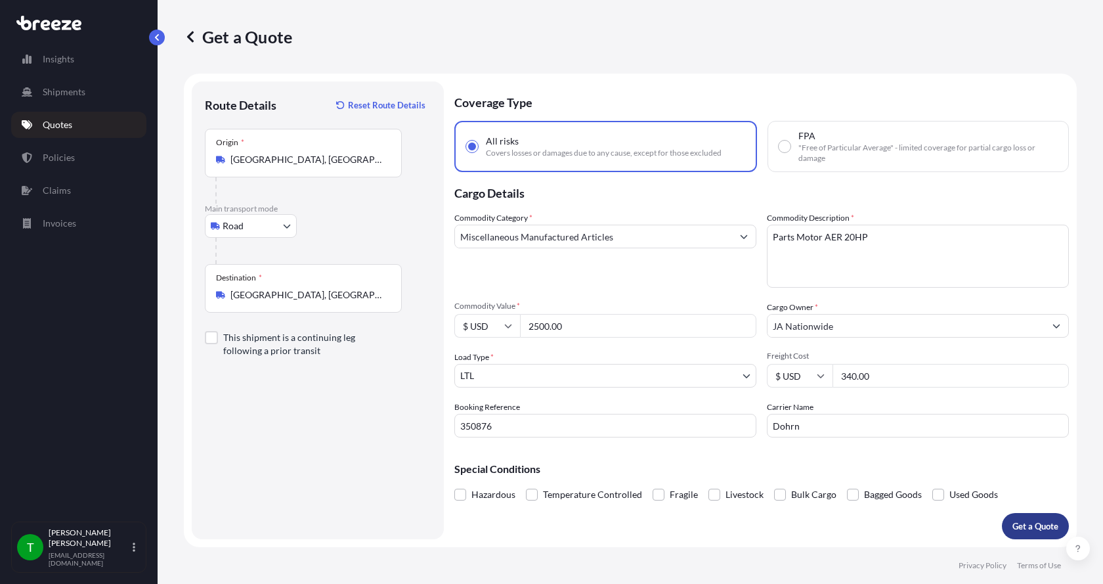
click at [1030, 521] on p "Get a Quote" at bounding box center [1035, 525] width 46 height 13
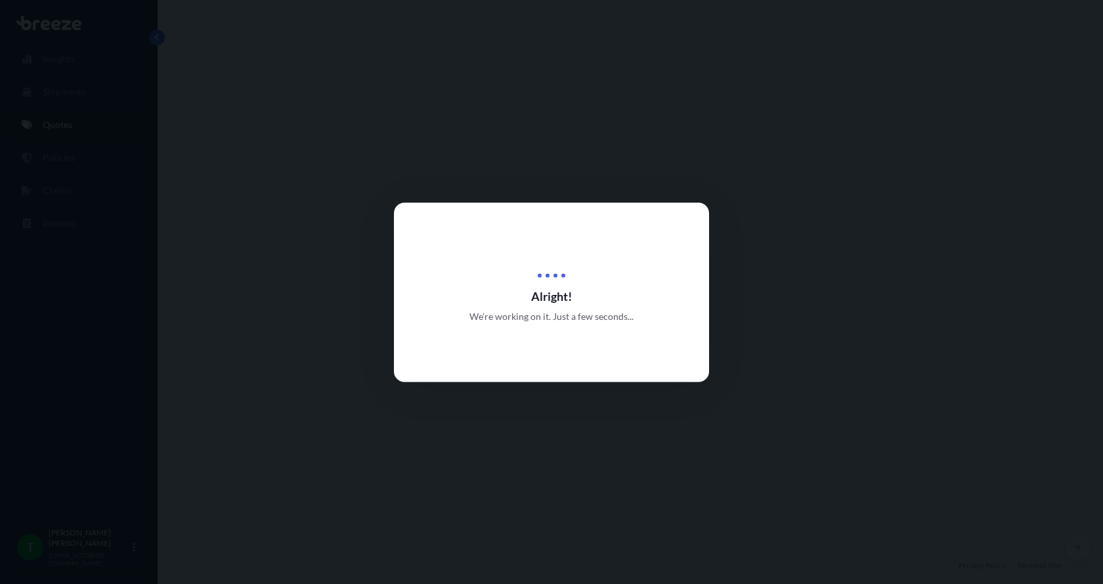
select select "Road"
select select "1"
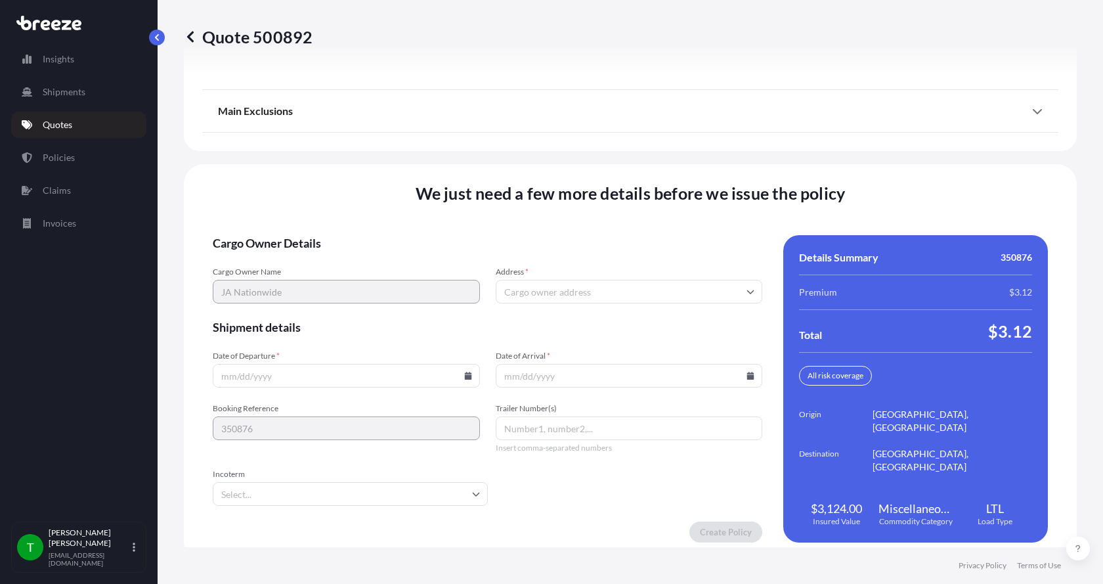
scroll to position [1728, 0]
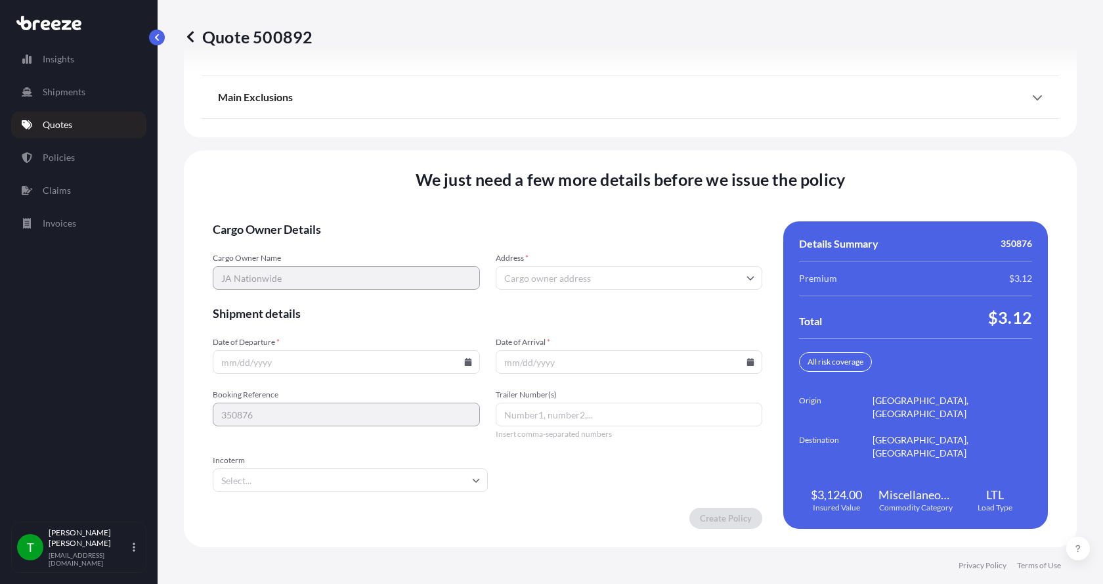
click at [551, 276] on input "Address *" at bounding box center [629, 278] width 267 height 24
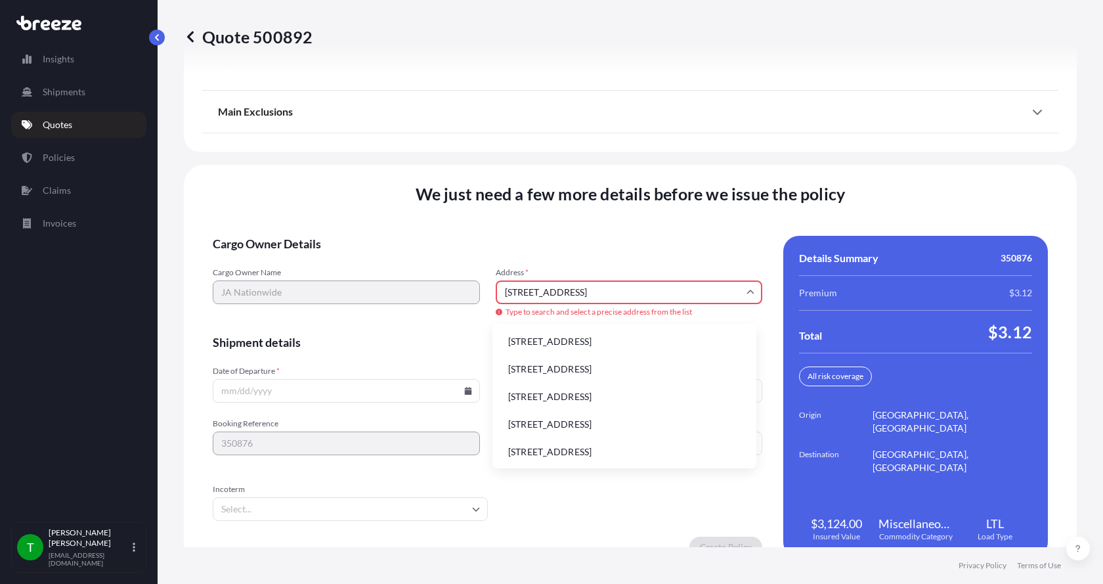
click at [542, 341] on li "6306 N Alpine Rd, Loves Park, IL, USA" at bounding box center [624, 341] width 253 height 25
type input "6306 N Alpine Rd, Loves Park, IL 61111, USA"
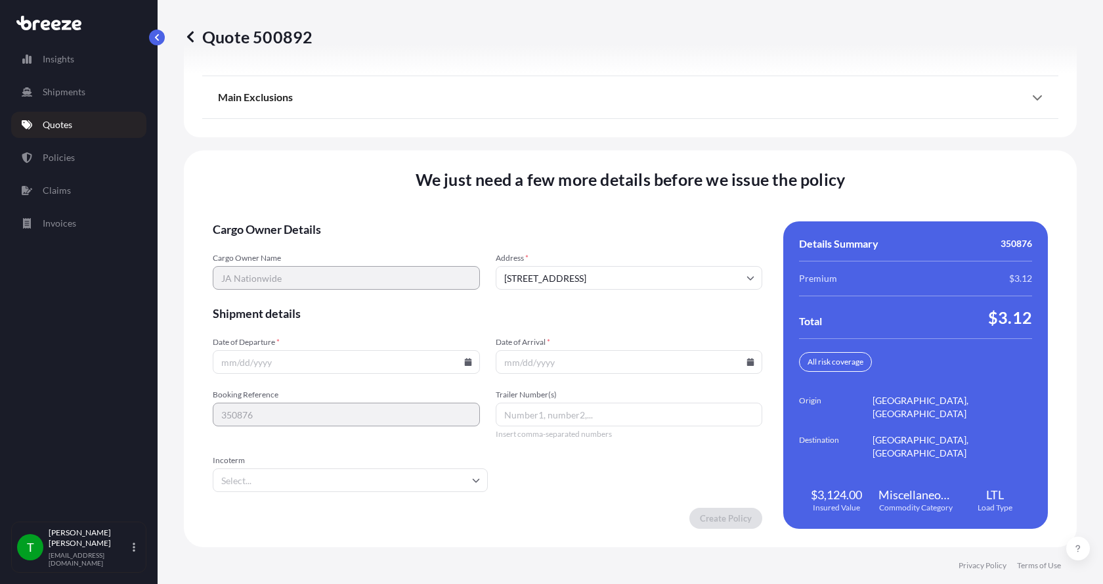
click at [464, 364] on icon at bounding box center [467, 362] width 7 height 8
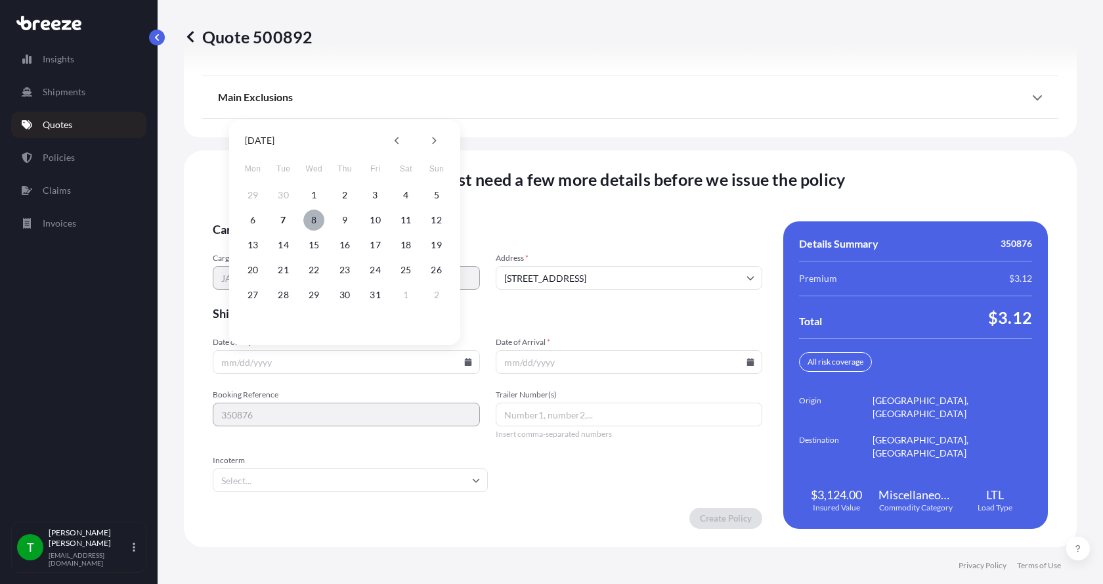
click at [315, 226] on button "8" at bounding box center [313, 219] width 21 height 21
type input "10/08/2025"
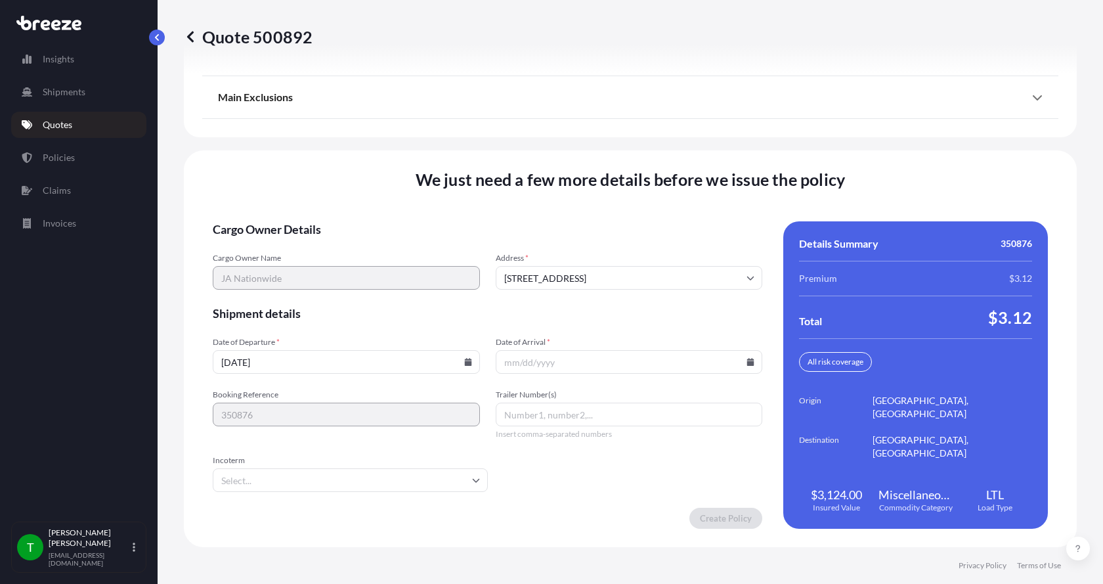
click at [747, 360] on icon at bounding box center [751, 362] width 8 height 8
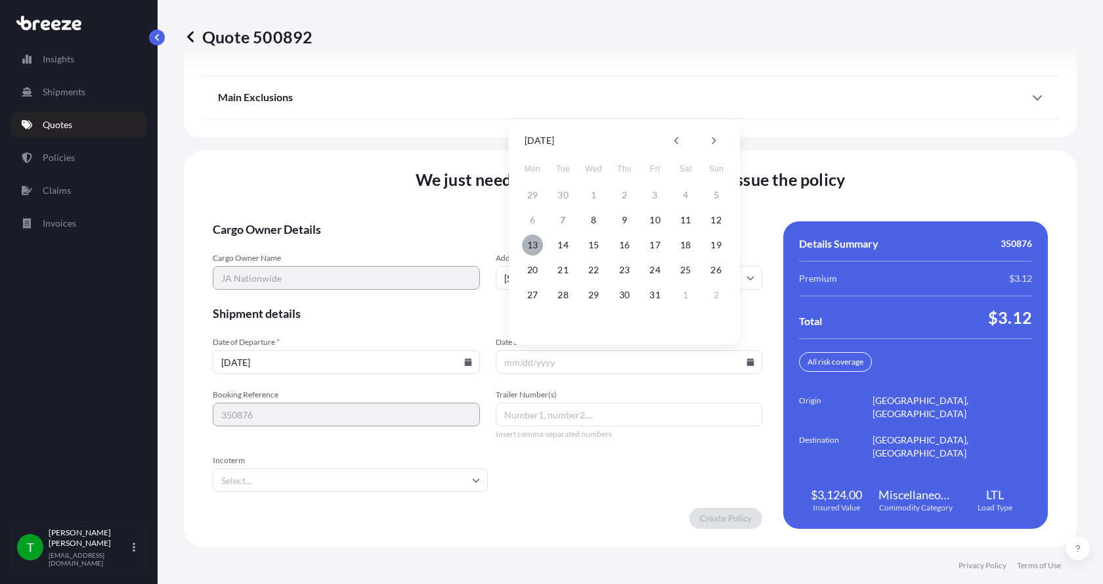
click at [534, 245] on button "13" at bounding box center [532, 244] width 21 height 21
type input "10/13/2025"
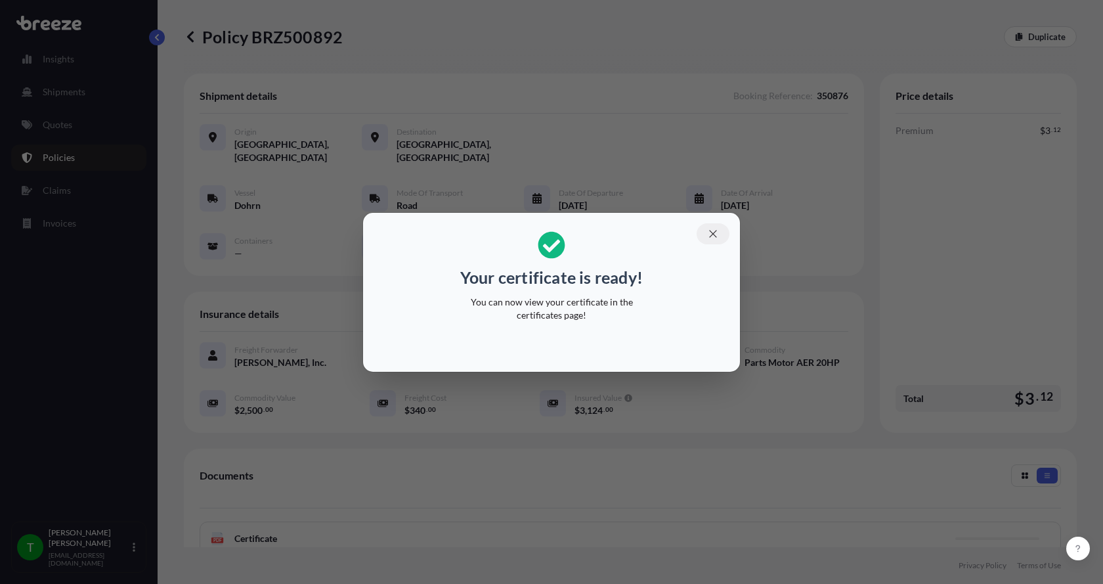
click at [709, 230] on icon "button" at bounding box center [713, 234] width 12 height 12
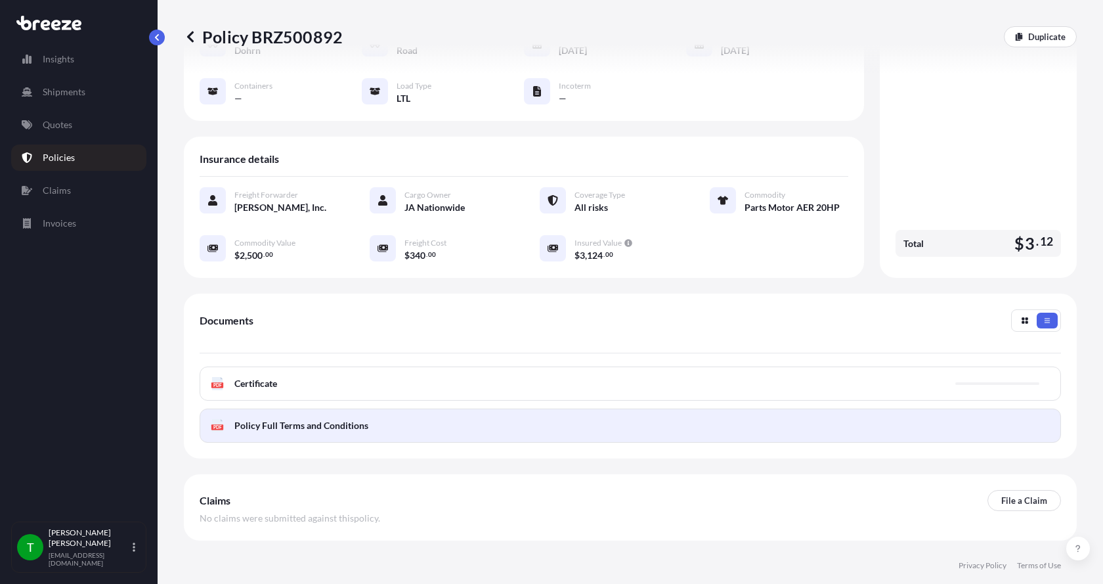
scroll to position [193, 0]
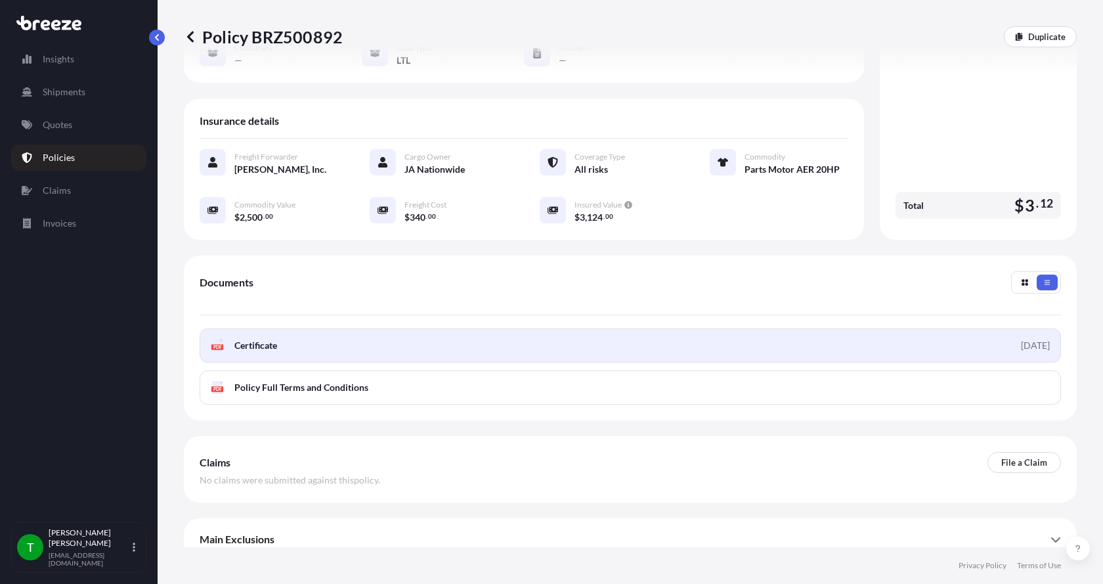
click at [219, 345] on text "PDF" at bounding box center [217, 347] width 9 height 5
